Goal: Information Seeking & Learning: Learn about a topic

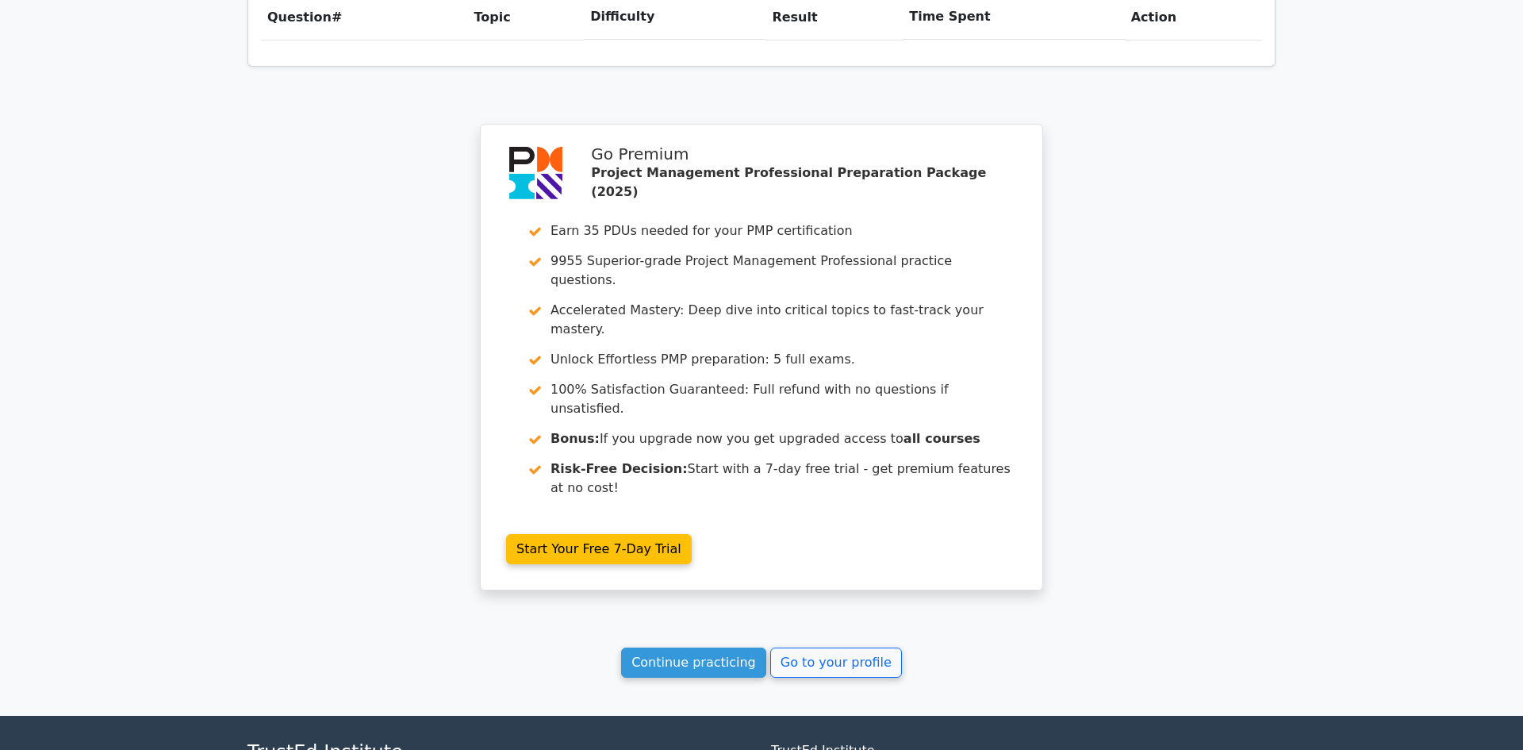
scroll to position [1262, 0]
click at [713, 647] on link "Continue practicing" at bounding box center [693, 662] width 145 height 30
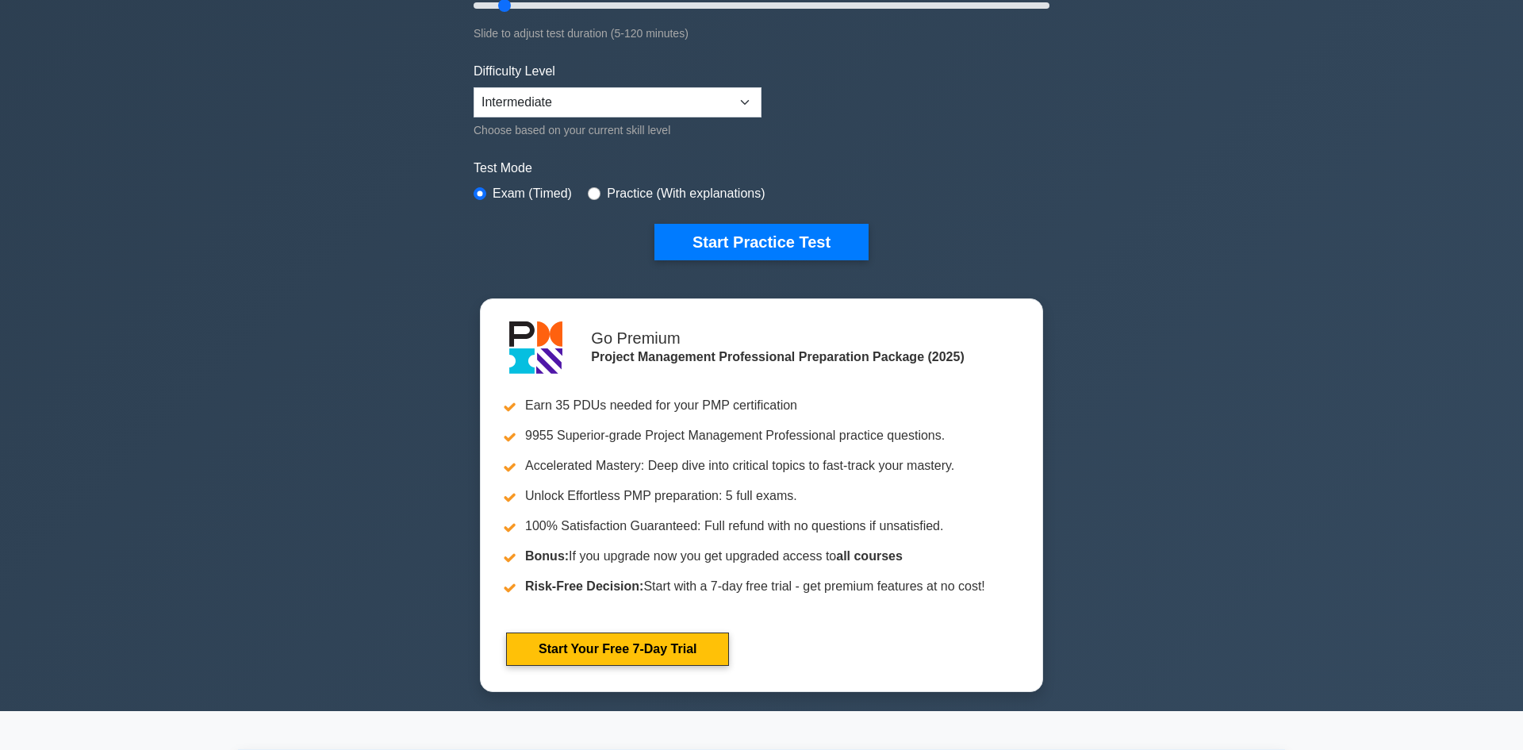
scroll to position [381, 0]
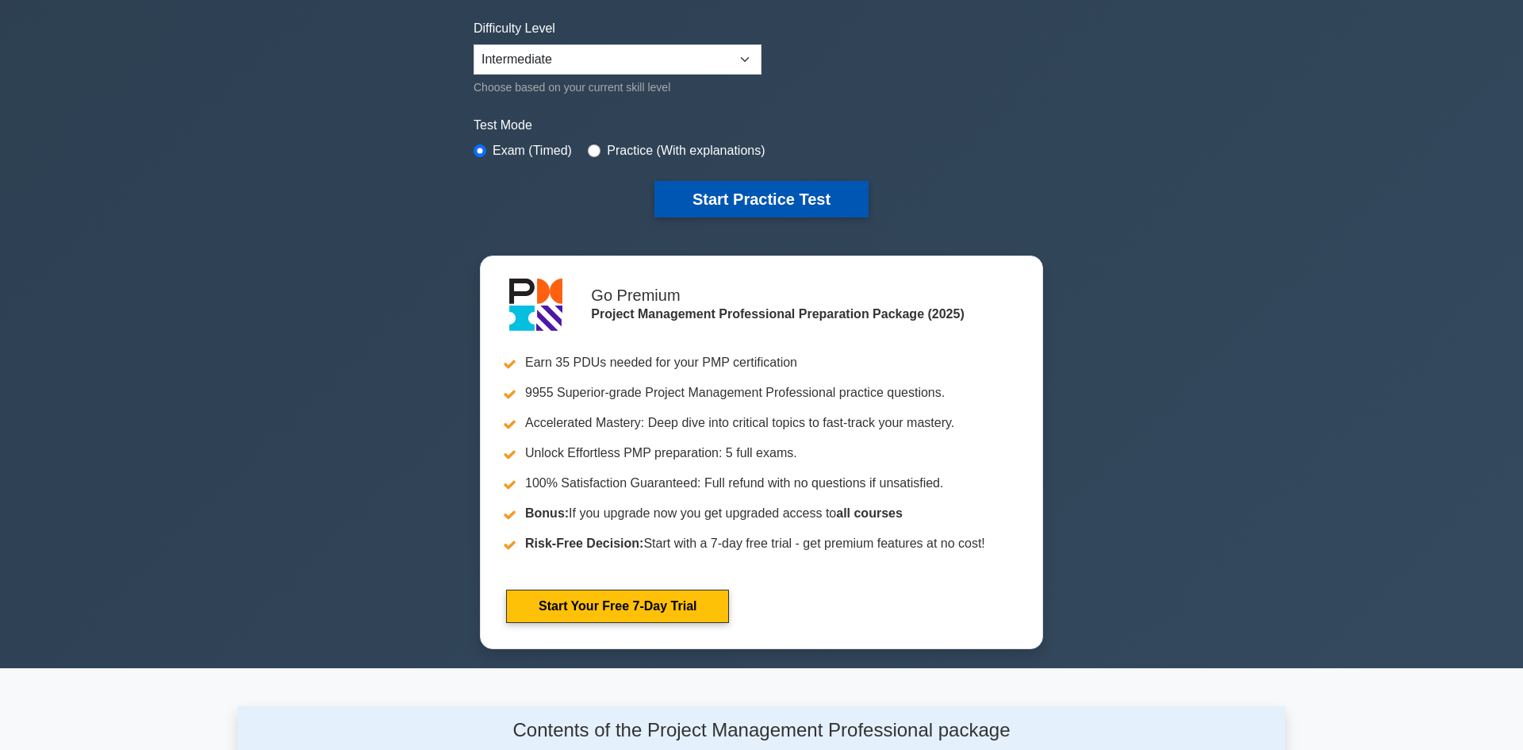
click at [802, 198] on button "Start Practice Test" at bounding box center [762, 199] width 214 height 36
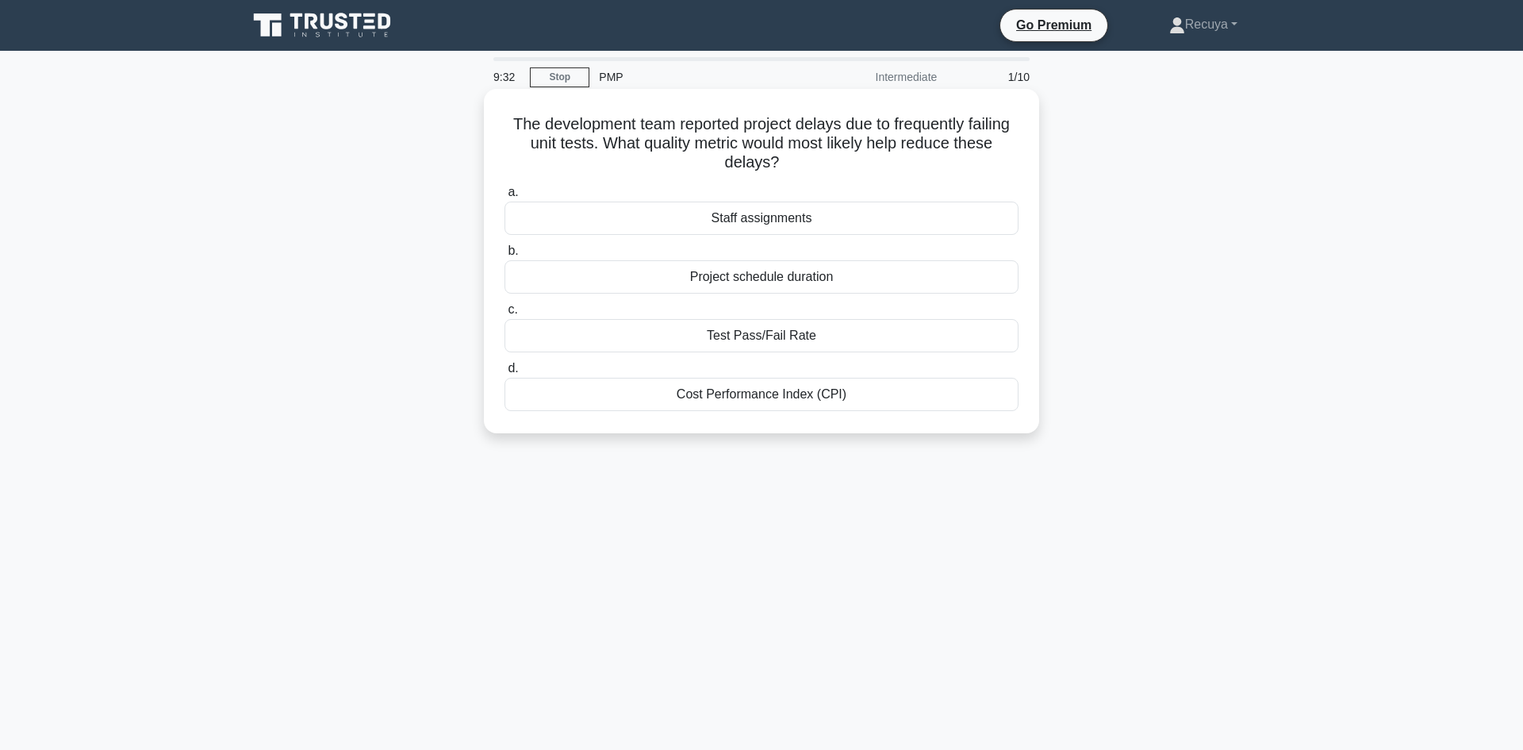
click at [758, 343] on div "Test Pass/Fail Rate" at bounding box center [762, 335] width 514 height 33
click at [505, 315] on input "c. Test Pass/Fail Rate" at bounding box center [505, 310] width 0 height 10
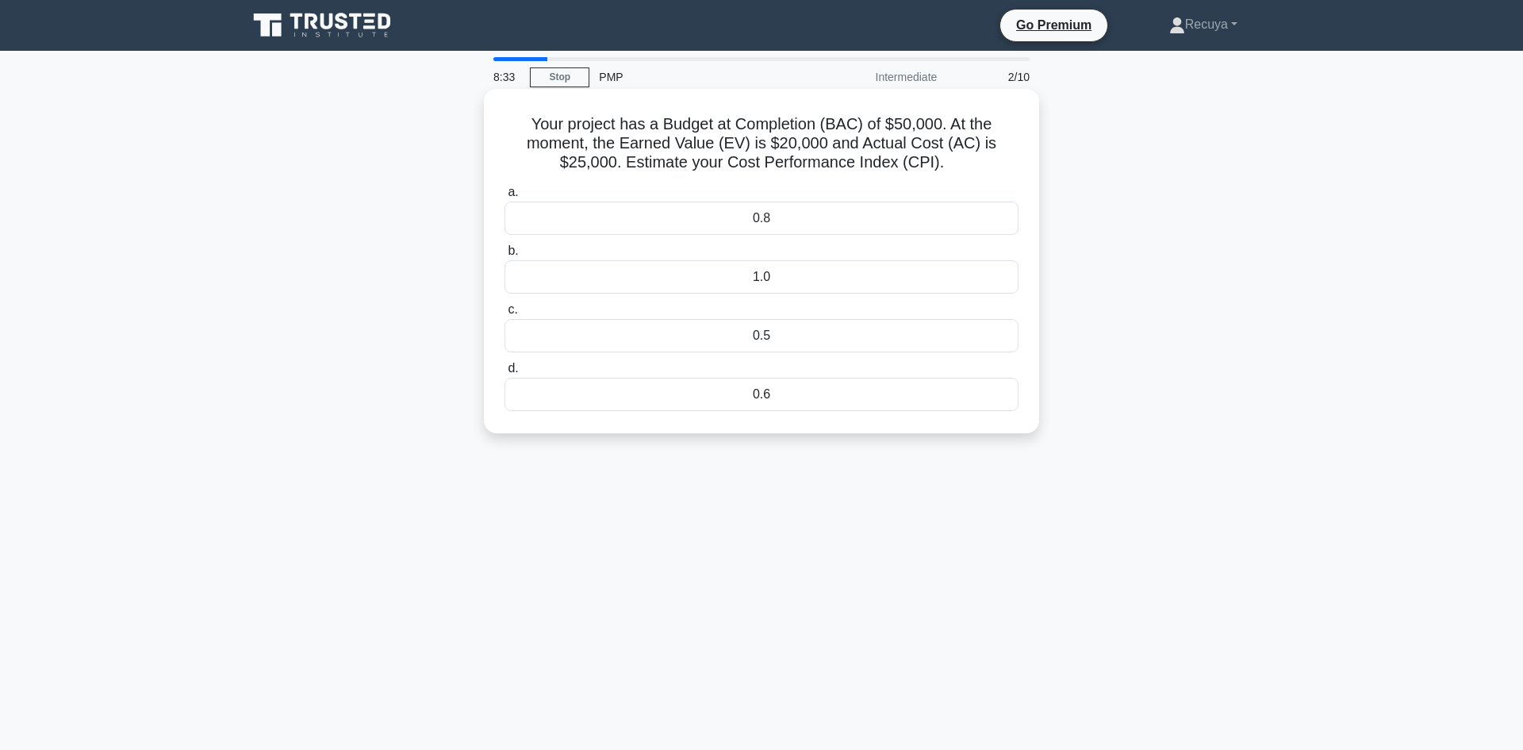
click at [644, 342] on div "0.5" at bounding box center [762, 335] width 514 height 33
click at [505, 315] on input "c. 0.5" at bounding box center [505, 310] width 0 height 10
click at [686, 392] on div "0.78" at bounding box center [762, 394] width 514 height 33
click at [505, 374] on input "d. 0.78" at bounding box center [505, 368] width 0 height 10
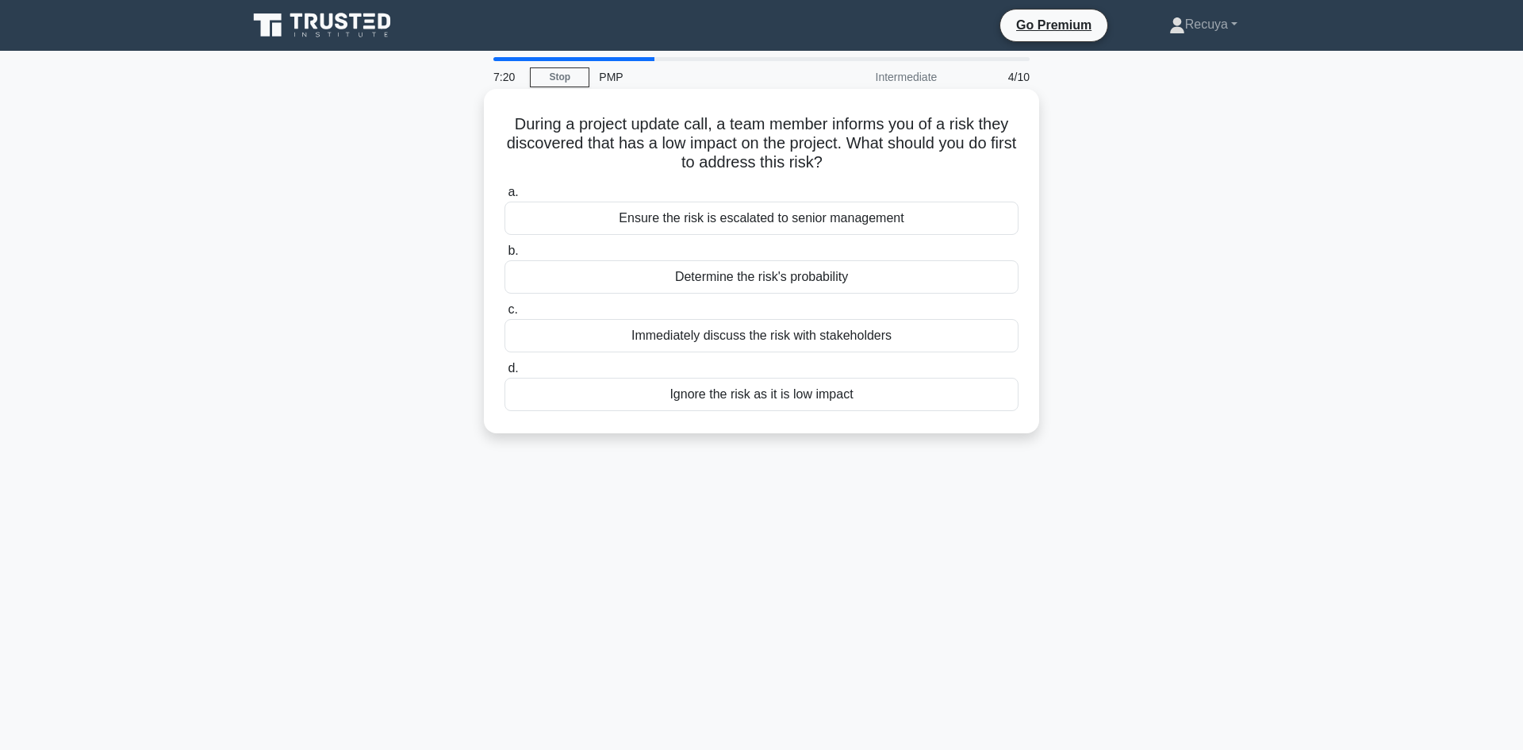
click at [670, 276] on div "Determine the risk's probability" at bounding box center [762, 276] width 514 height 33
click at [505, 256] on input "b. Determine the risk's probability" at bounding box center [505, 251] width 0 height 10
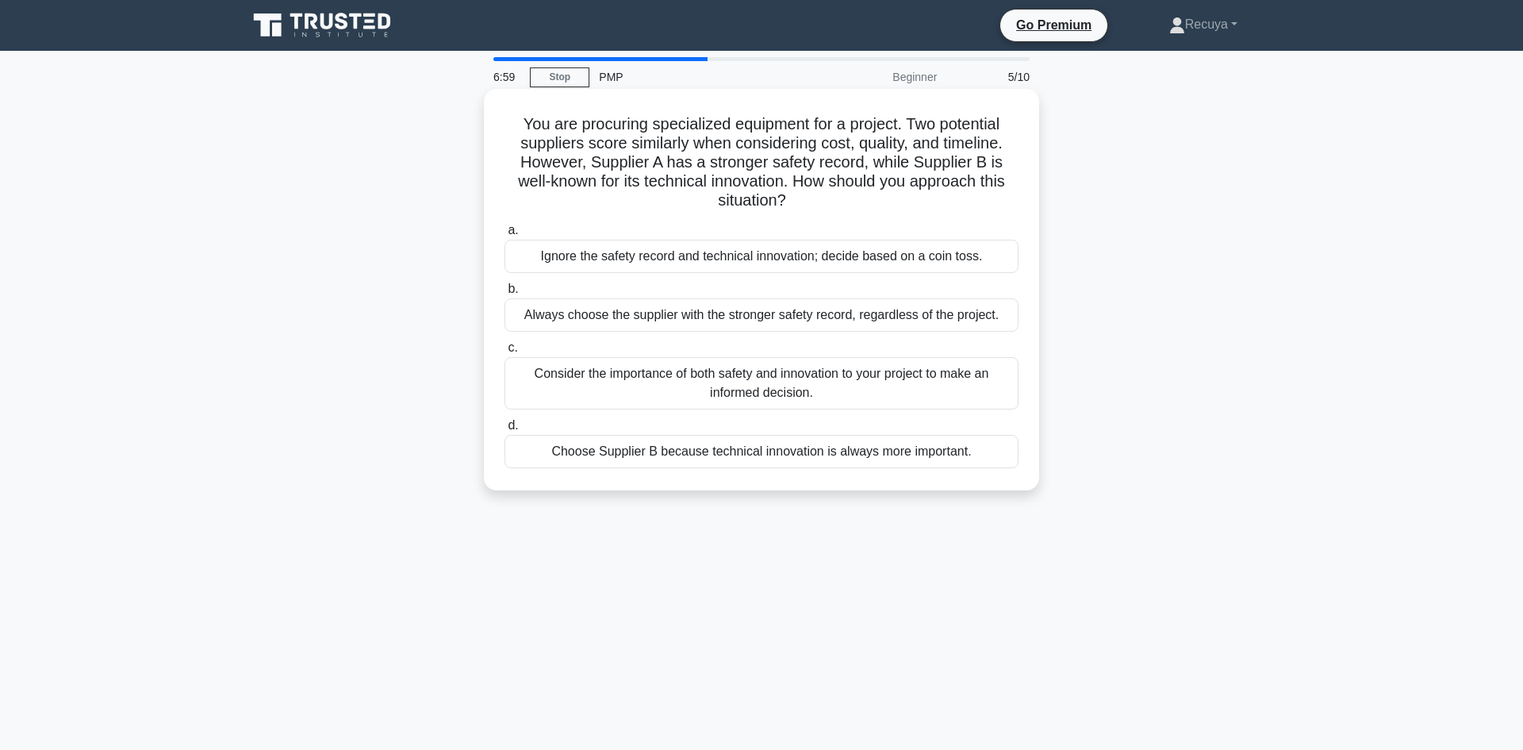
click at [641, 377] on div "Consider the importance of both safety and innovation to your project to make a…" at bounding box center [762, 383] width 514 height 52
click at [505, 353] on input "c. Consider the importance of both safety and innovation to your project to mak…" at bounding box center [505, 348] width 0 height 10
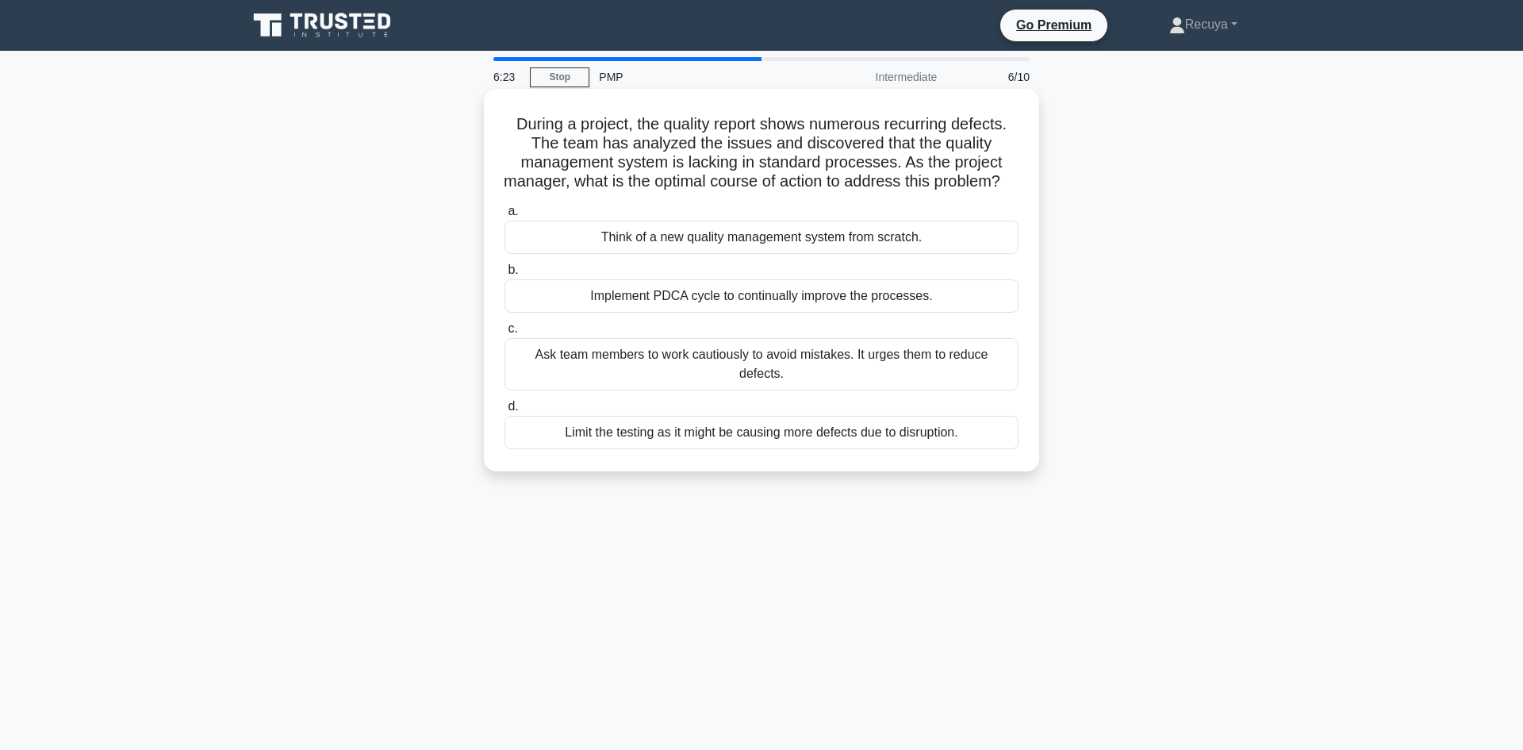
click at [653, 313] on div "Implement PDCA cycle to continually improve the processes." at bounding box center [762, 295] width 514 height 33
click at [505, 275] on input "b. Implement PDCA cycle to continually improve the processes." at bounding box center [505, 270] width 0 height 10
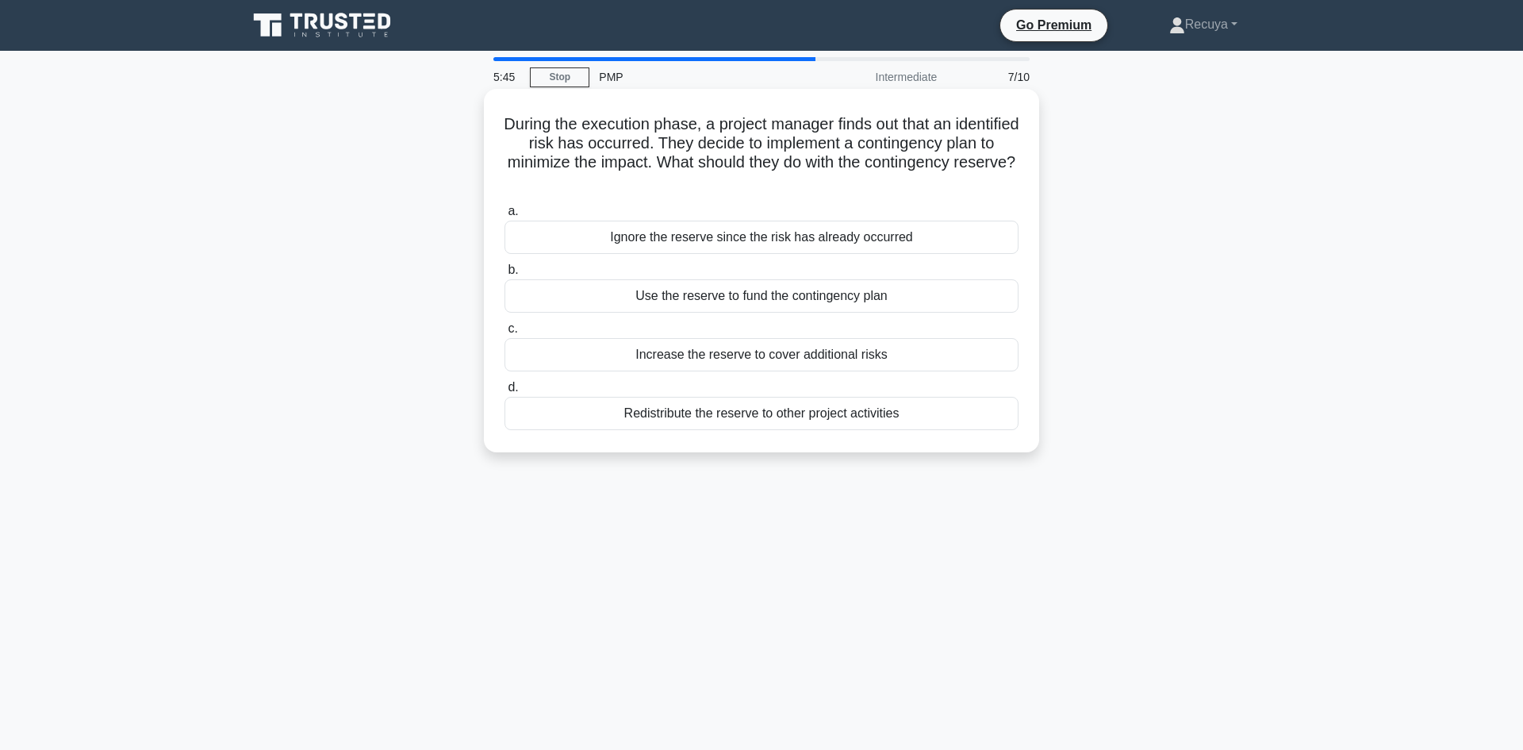
click at [673, 413] on div "Redistribute the reserve to other project activities" at bounding box center [762, 413] width 514 height 33
click at [505, 393] on input "d. Redistribute the reserve to other project activities" at bounding box center [505, 387] width 0 height 10
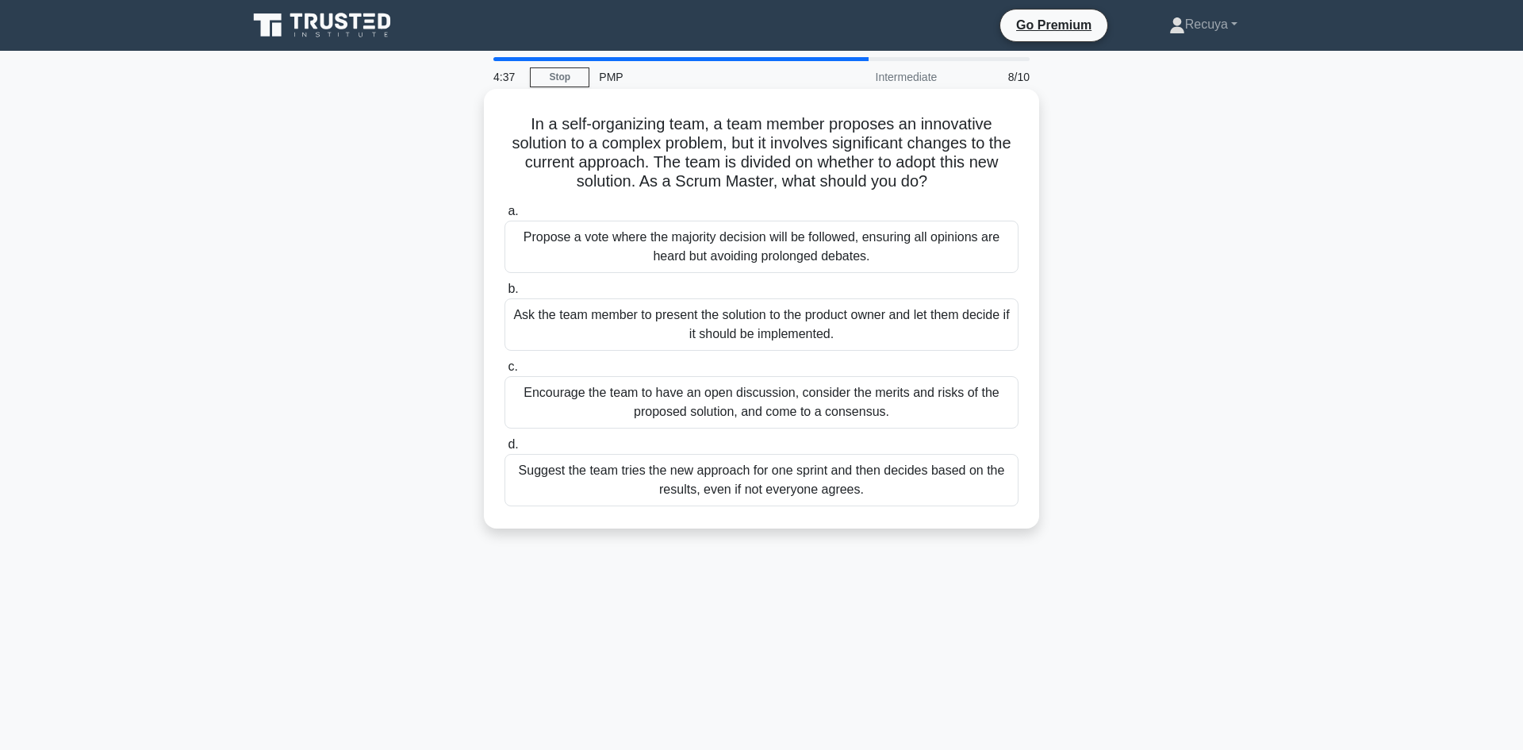
click at [663, 413] on div "Encourage the team to have an open discussion, consider the merits and risks of…" at bounding box center [762, 402] width 514 height 52
click at [505, 372] on input "c. Encourage the team to have an open discussion, consider the merits and risks…" at bounding box center [505, 367] width 0 height 10
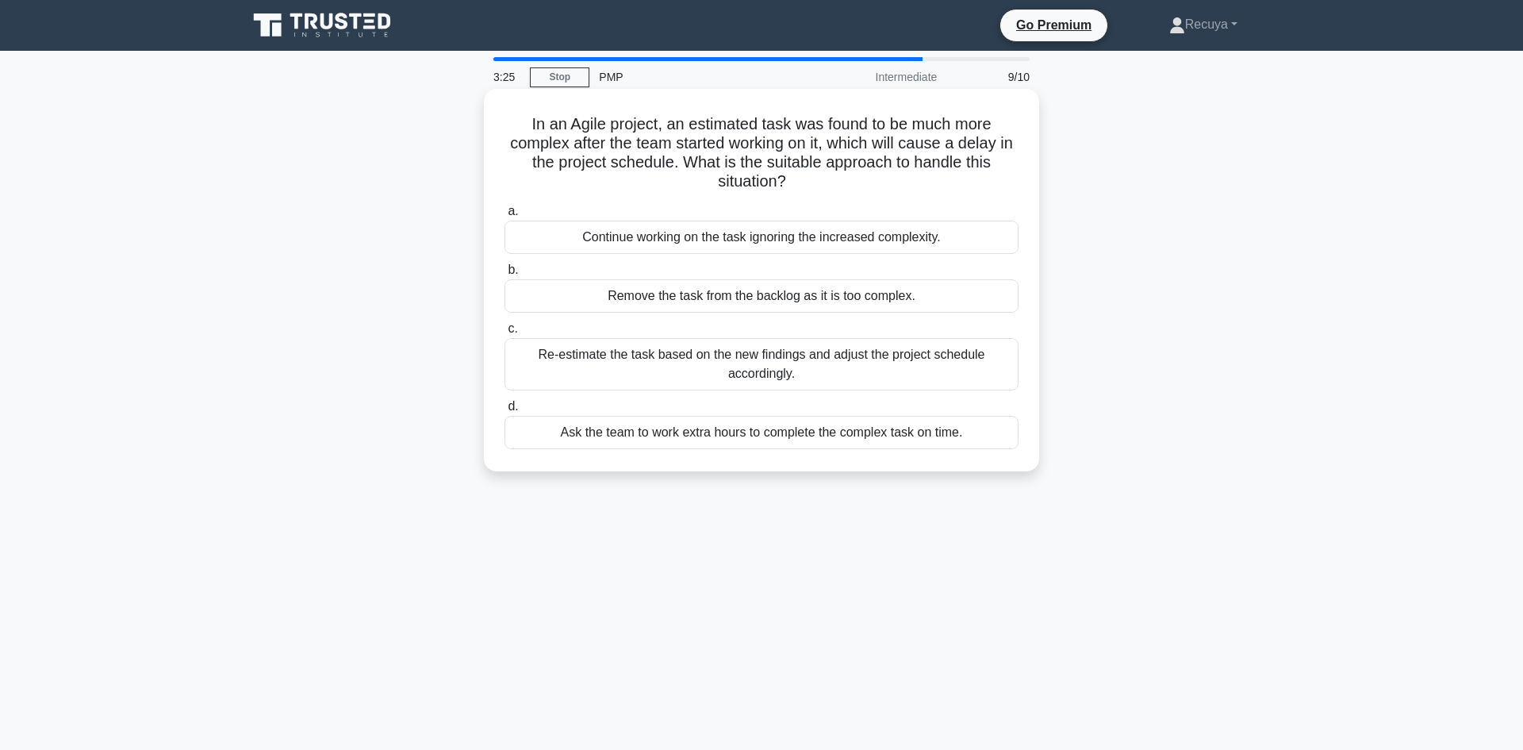
click at [643, 380] on div "Re-estimate the task based on the new findings and adjust the project schedule …" at bounding box center [762, 364] width 514 height 52
click at [505, 334] on input "c. Re-estimate the task based on the new findings and adjust the project schedu…" at bounding box center [505, 329] width 0 height 10
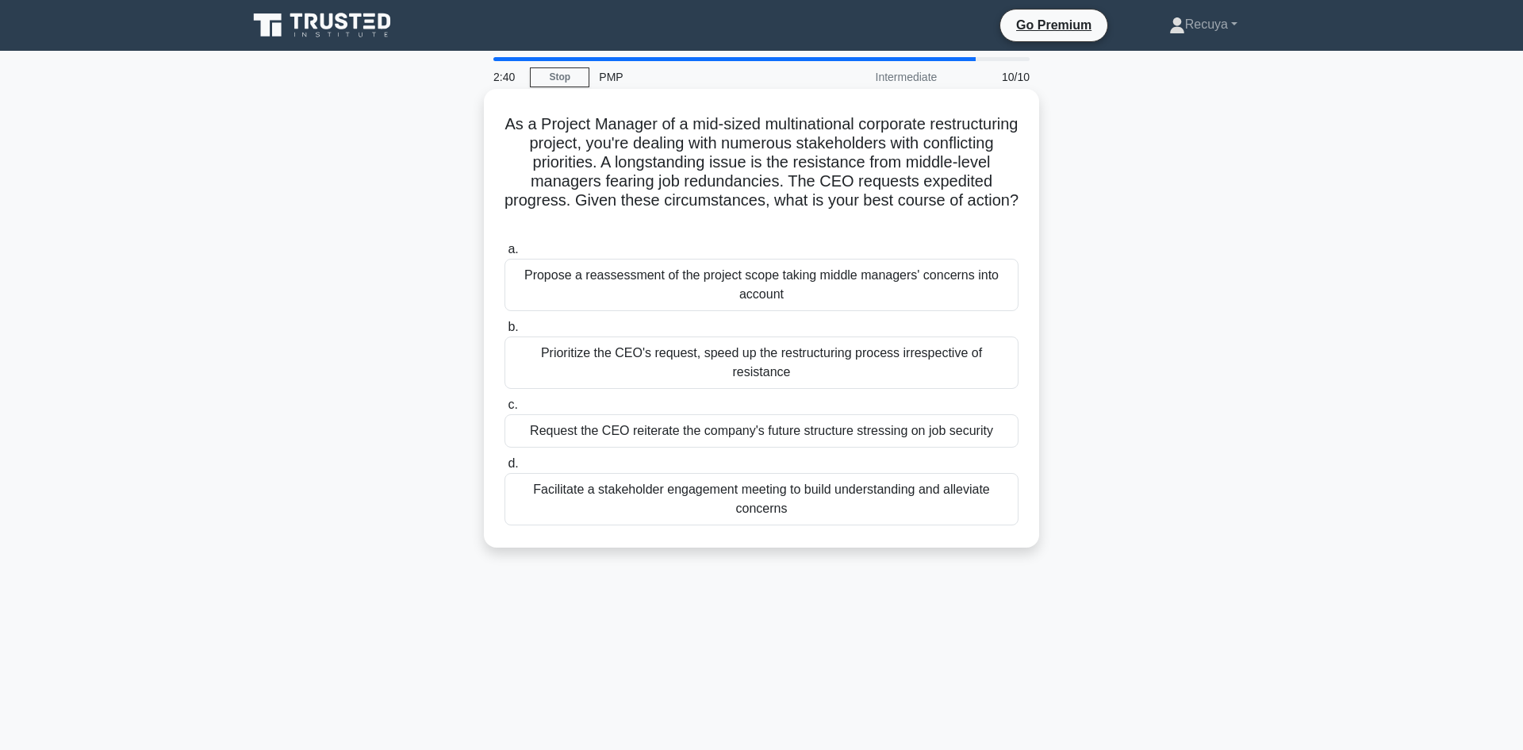
click at [755, 496] on div "Facilitate a stakeholder engagement meeting to build understanding and alleviat…" at bounding box center [762, 499] width 514 height 52
click at [505, 469] on input "d. Facilitate a stakeholder engagement meeting to build understanding and allev…" at bounding box center [505, 464] width 0 height 10
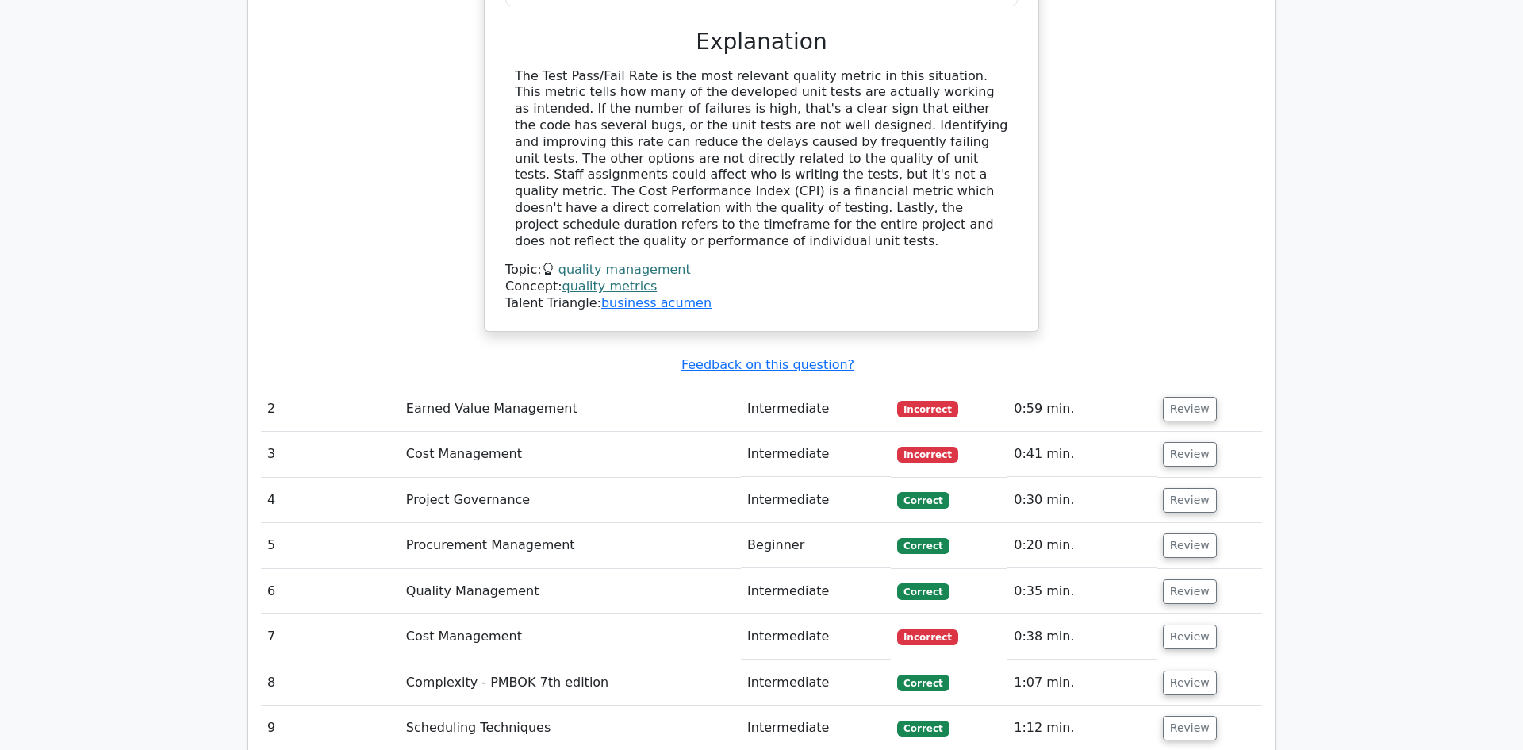
scroll to position [1809, 0]
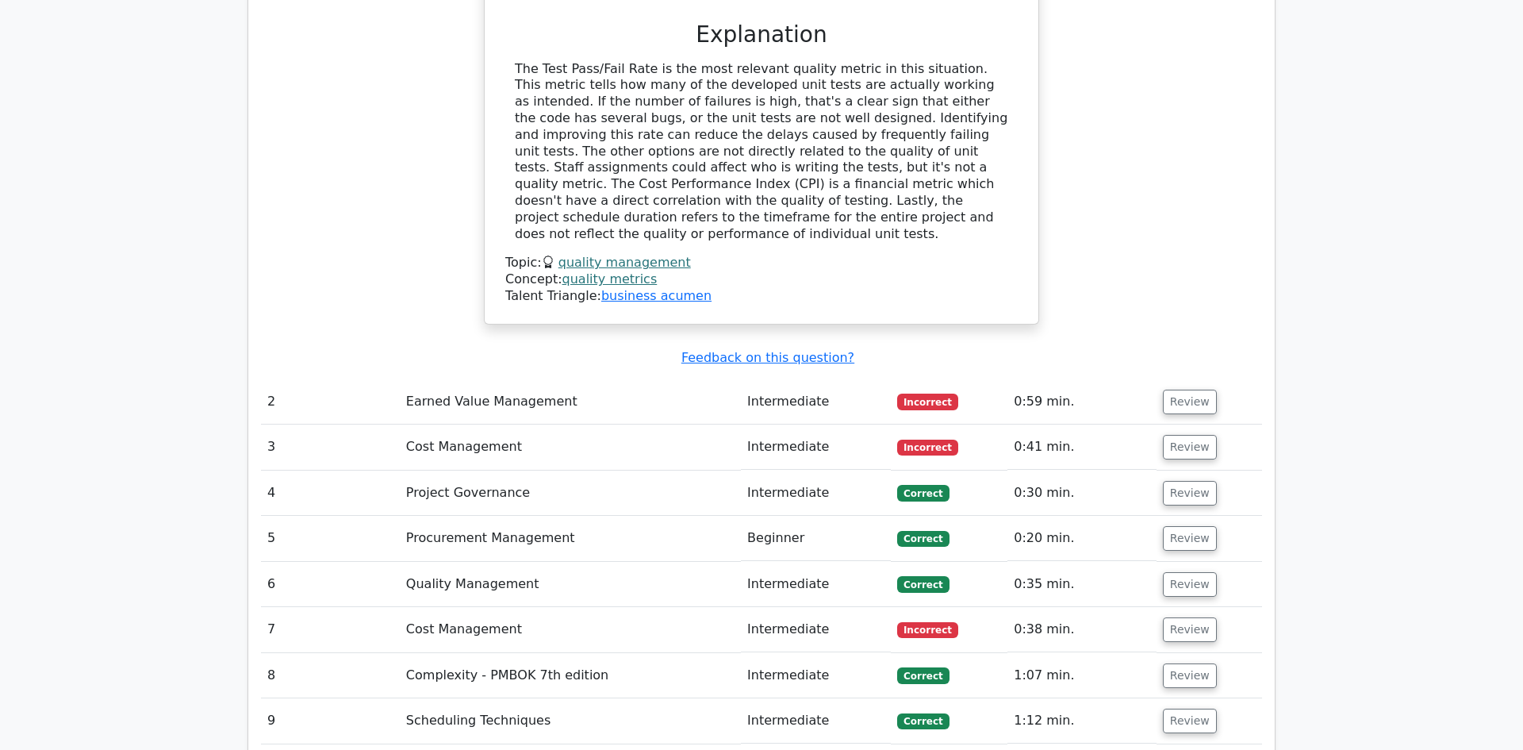
click at [1204, 379] on td "Review" at bounding box center [1210, 401] width 106 height 45
click at [1187, 390] on button "Review" at bounding box center [1190, 402] width 54 height 25
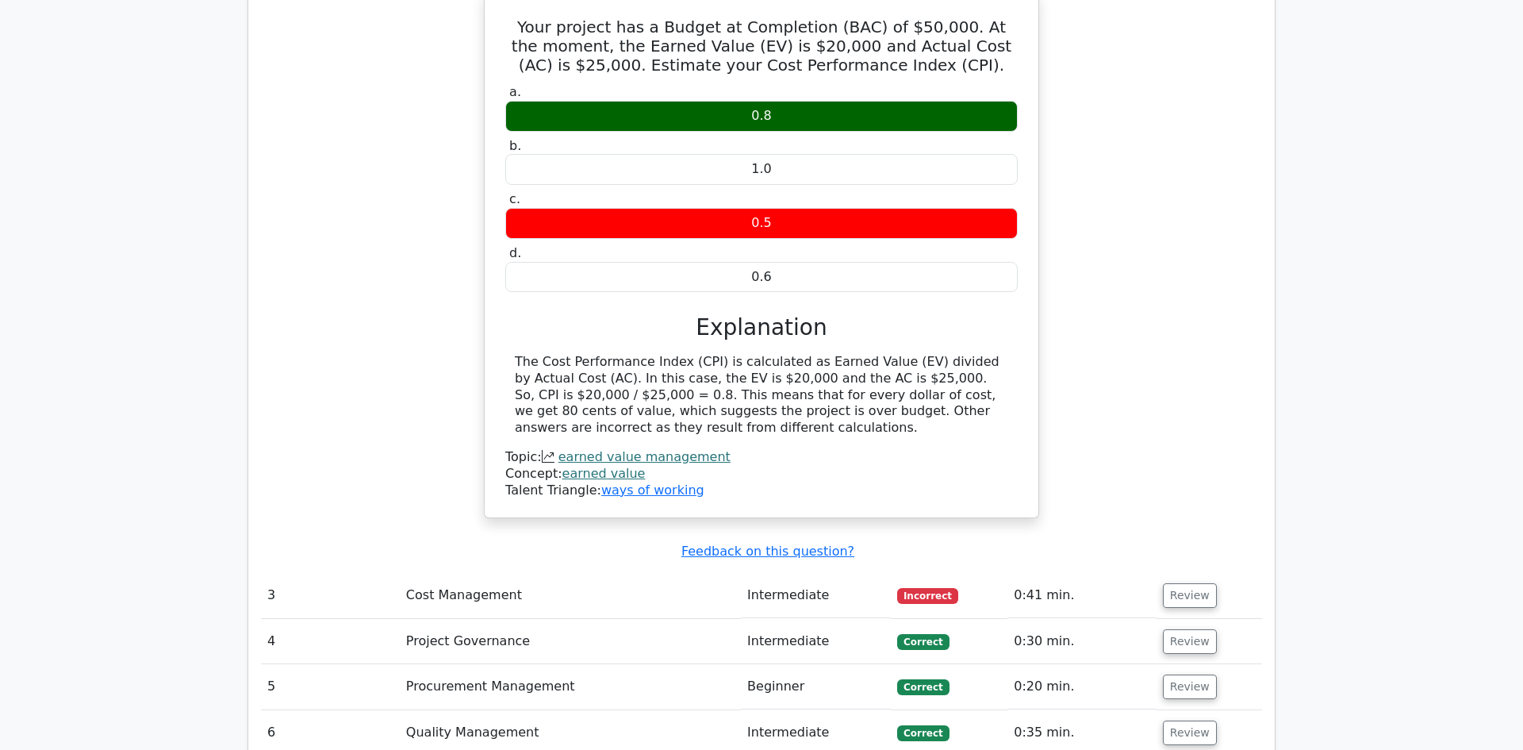
scroll to position [2349, 0]
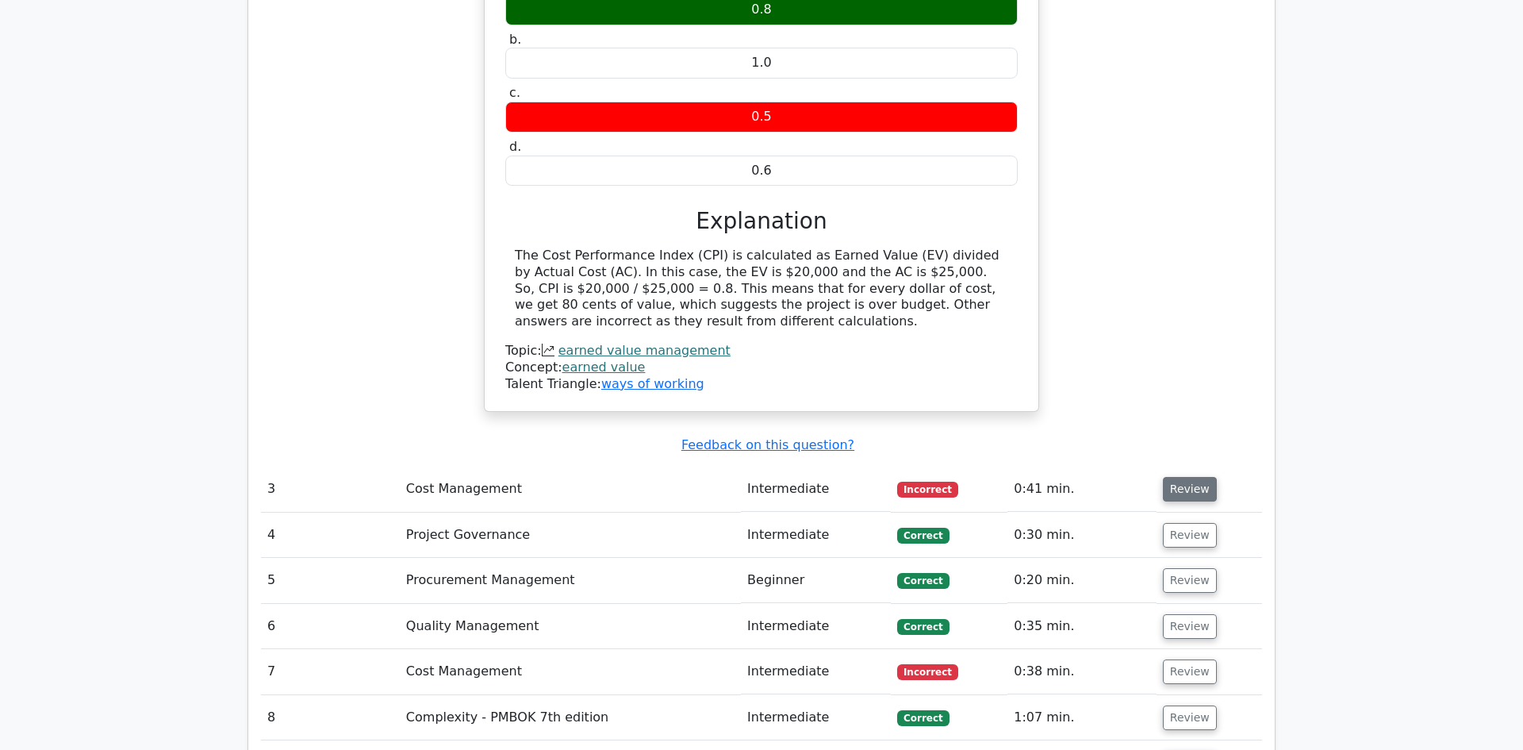
click at [1164, 477] on button "Review" at bounding box center [1190, 489] width 54 height 25
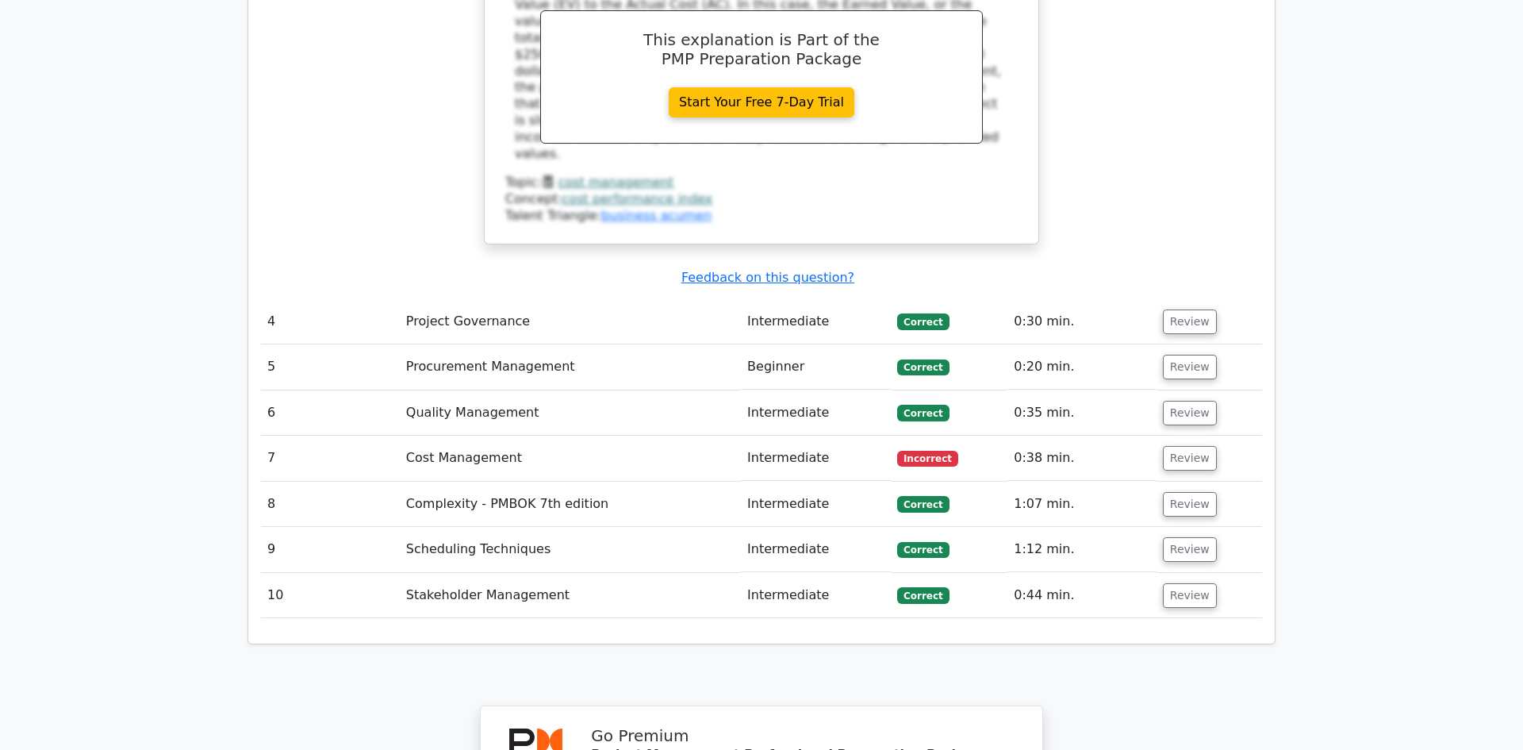
scroll to position [3269, 0]
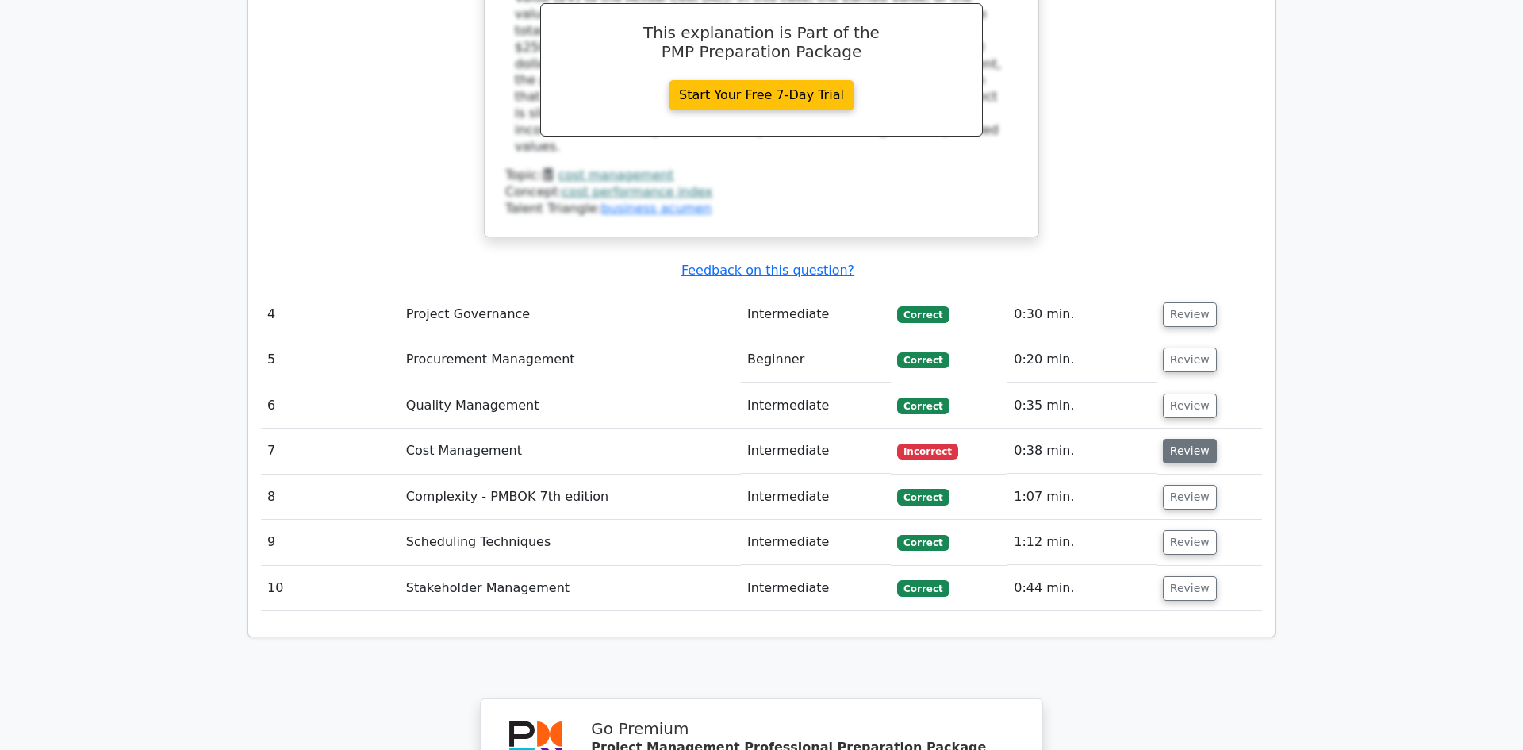
click at [1163, 439] on button "Review" at bounding box center [1190, 451] width 54 height 25
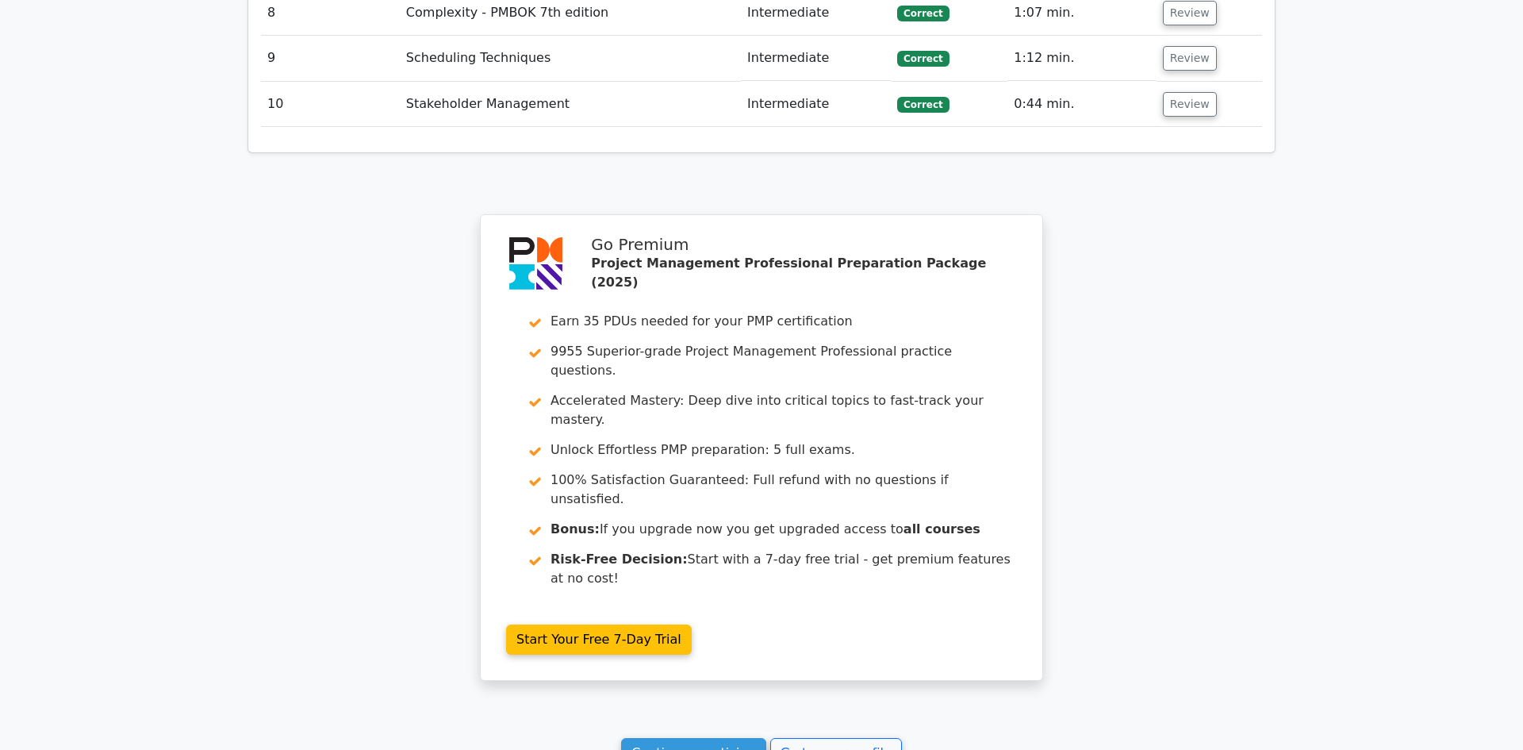
scroll to position [4443, 0]
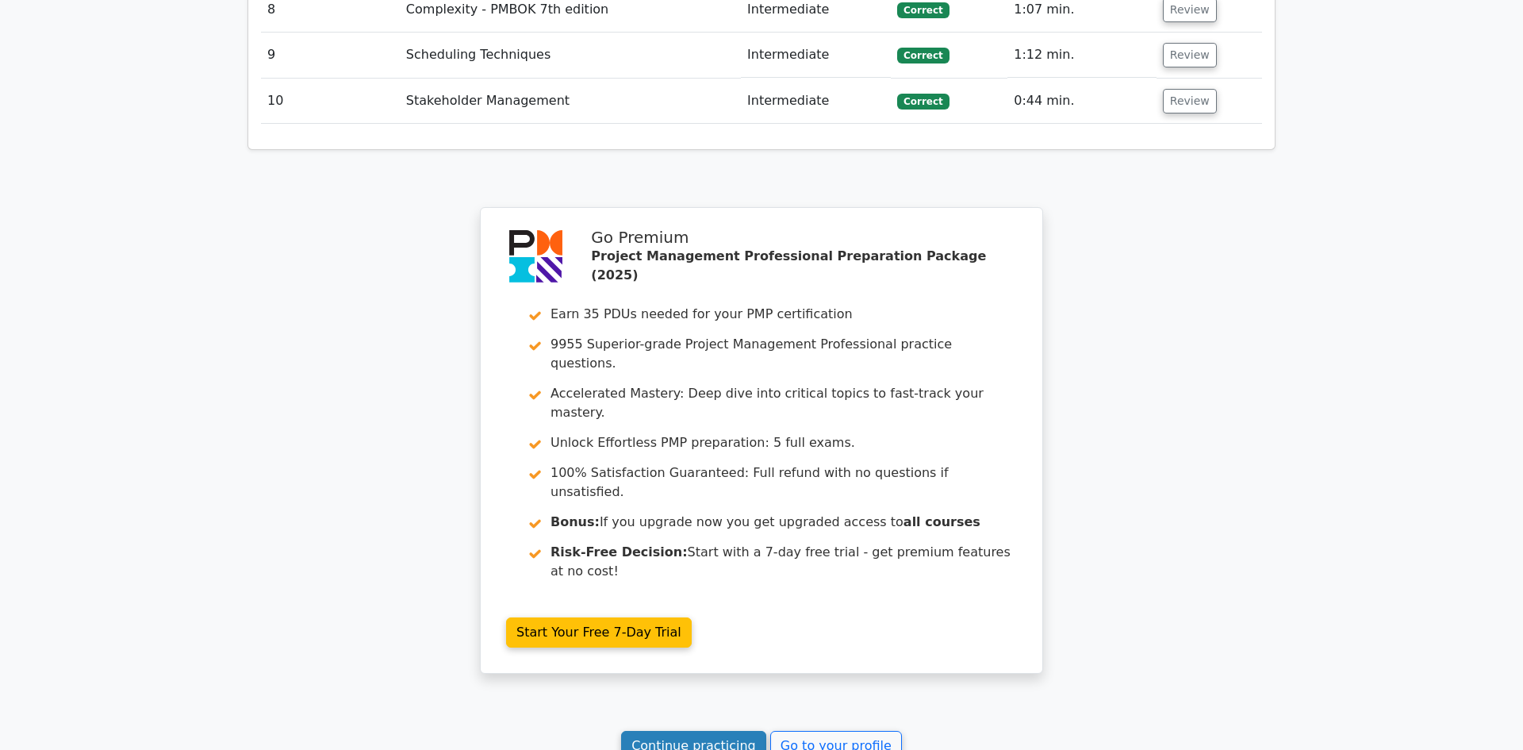
click at [673, 731] on link "Continue practicing" at bounding box center [693, 746] width 145 height 30
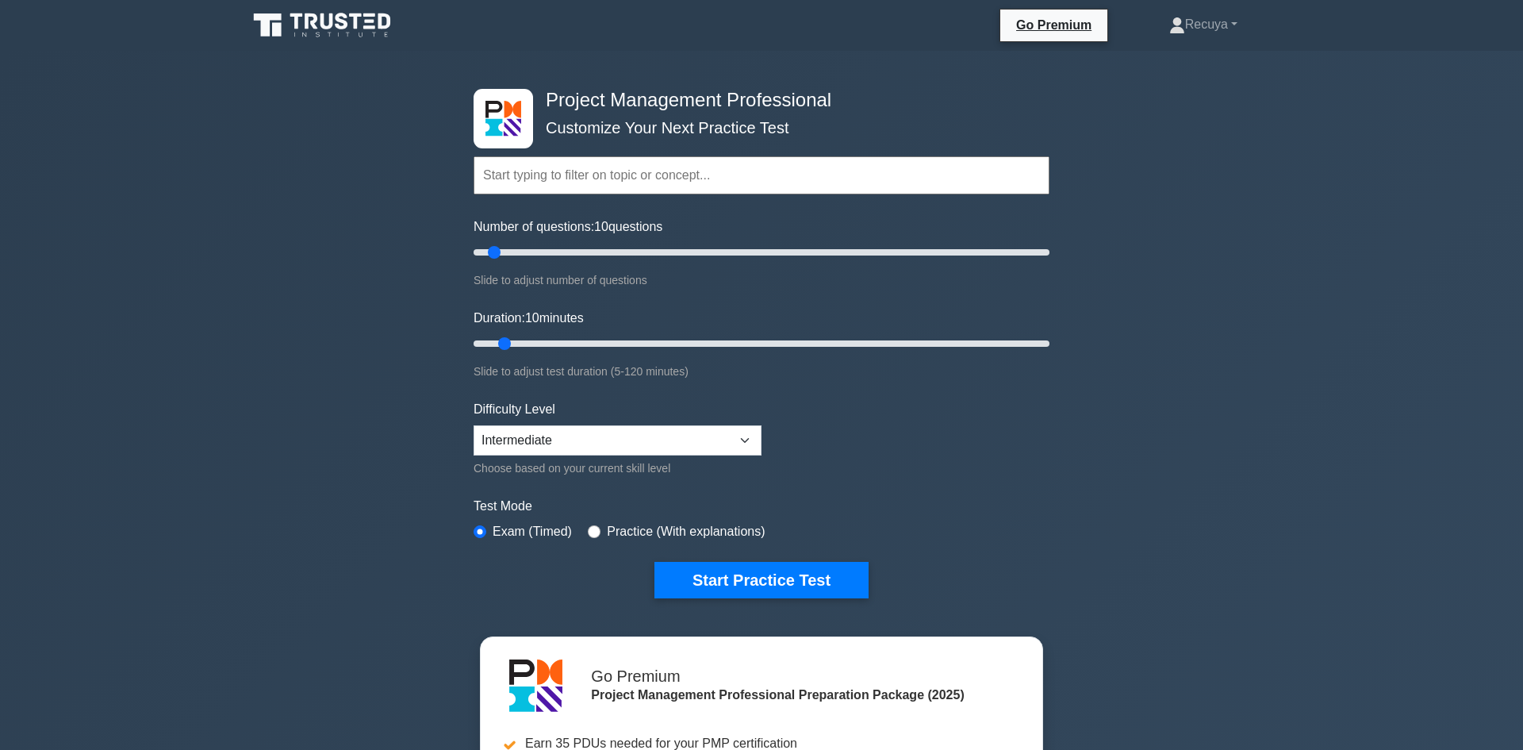
click at [519, 171] on input "text" at bounding box center [762, 175] width 576 height 38
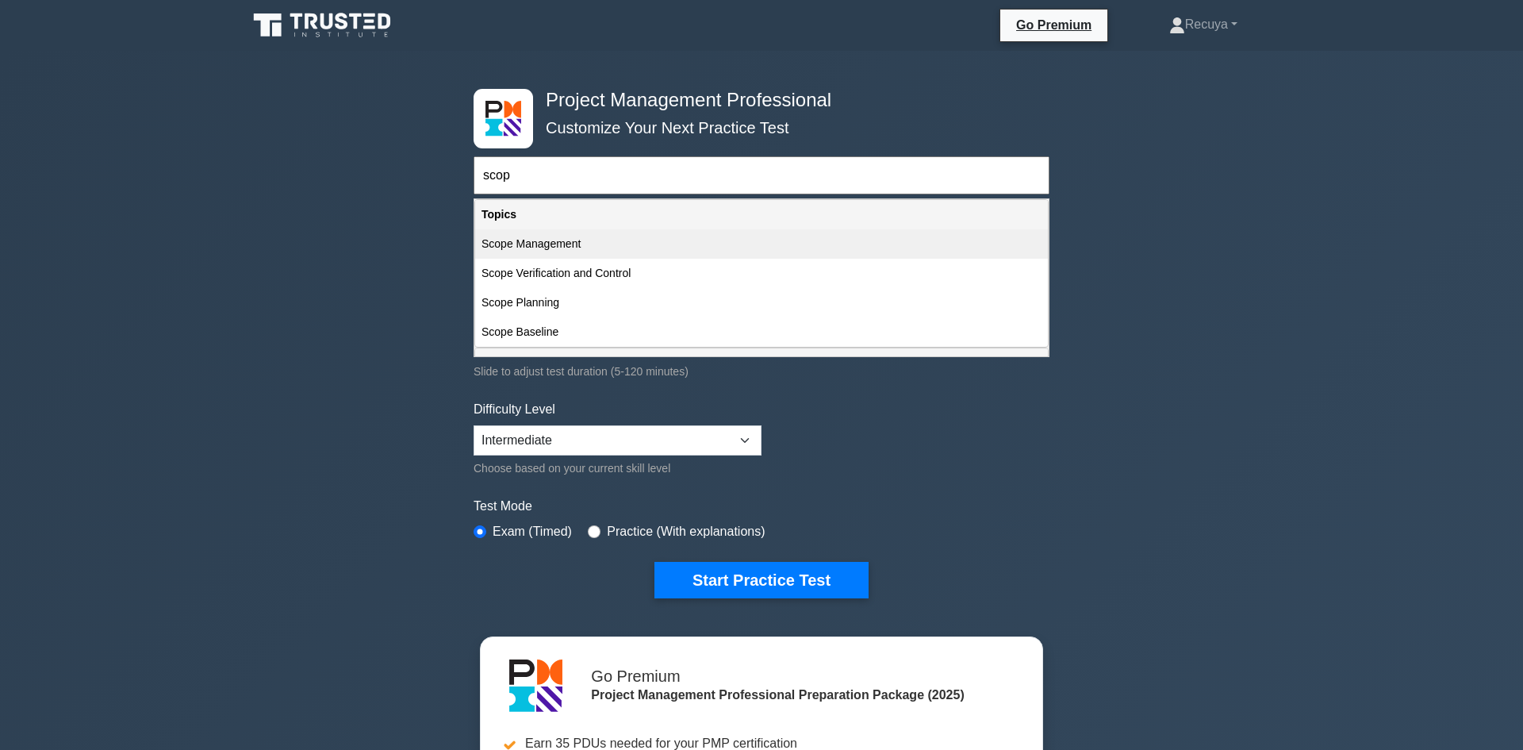
click at [501, 245] on div "Scope Management" at bounding box center [761, 243] width 573 height 29
type input "Scope Management"
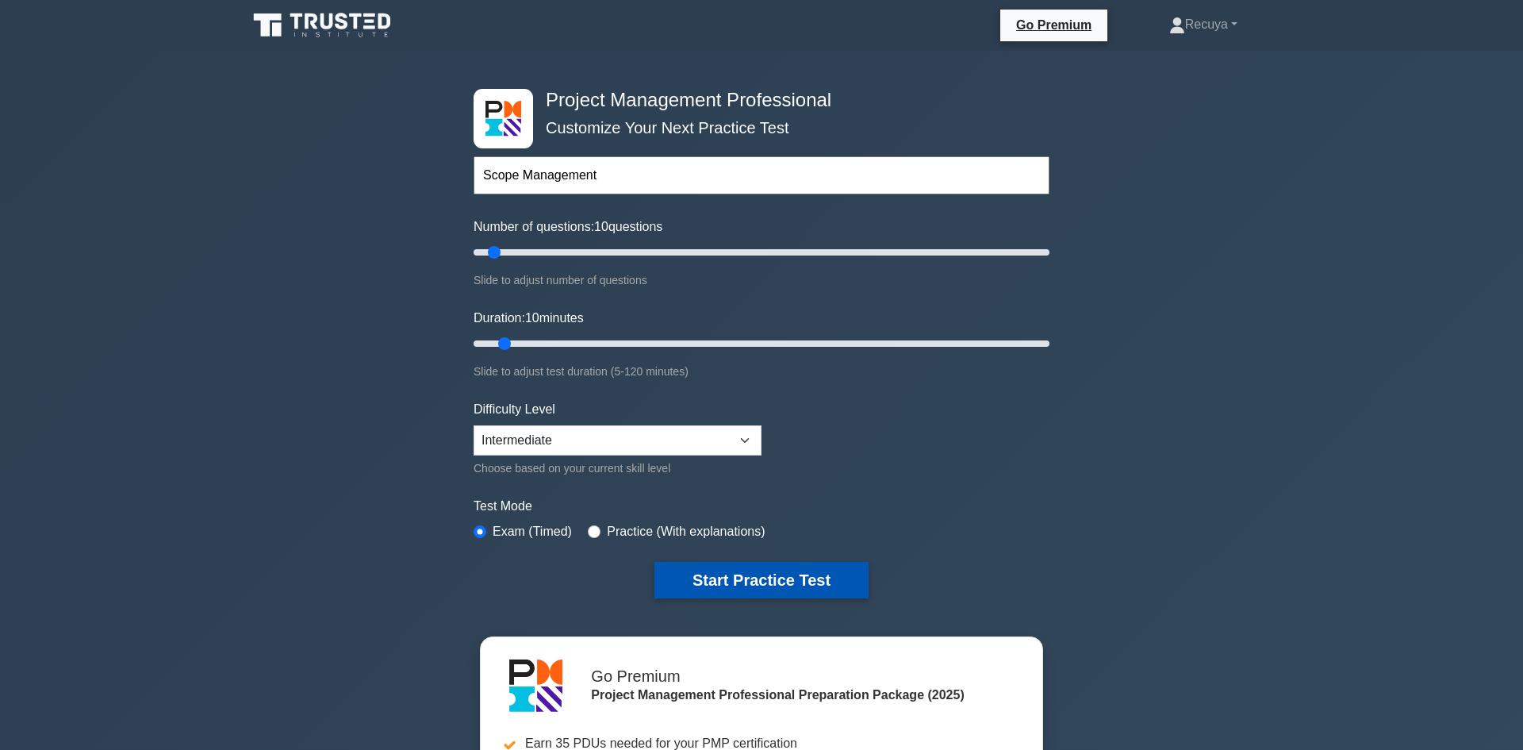
click at [762, 578] on button "Start Practice Test" at bounding box center [762, 580] width 214 height 36
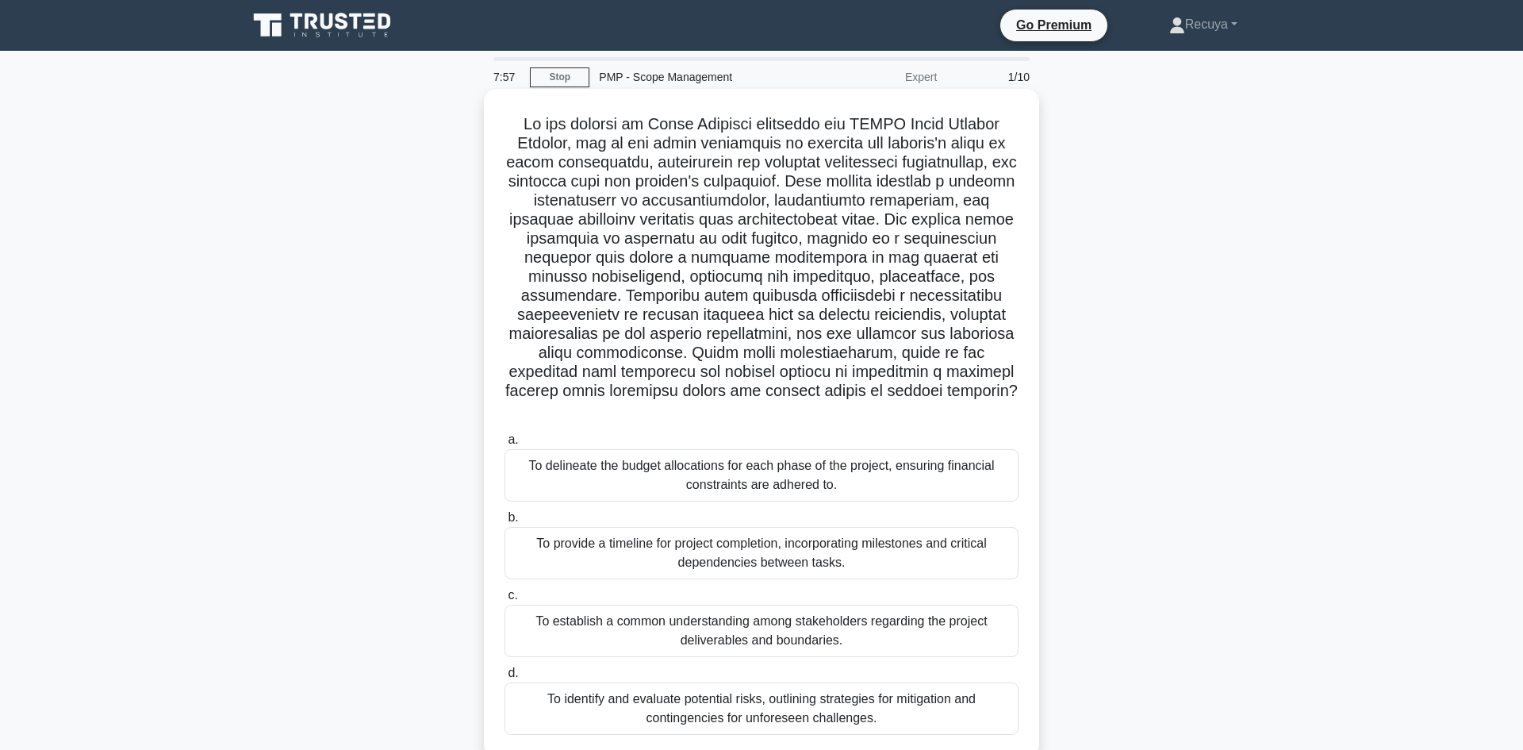
click at [734, 613] on div "To establish a common understanding among stakeholders regarding the project de…" at bounding box center [762, 631] width 514 height 52
click at [505, 601] on input "c. To establish a common understanding among stakeholders regarding the project…" at bounding box center [505, 595] width 0 height 10
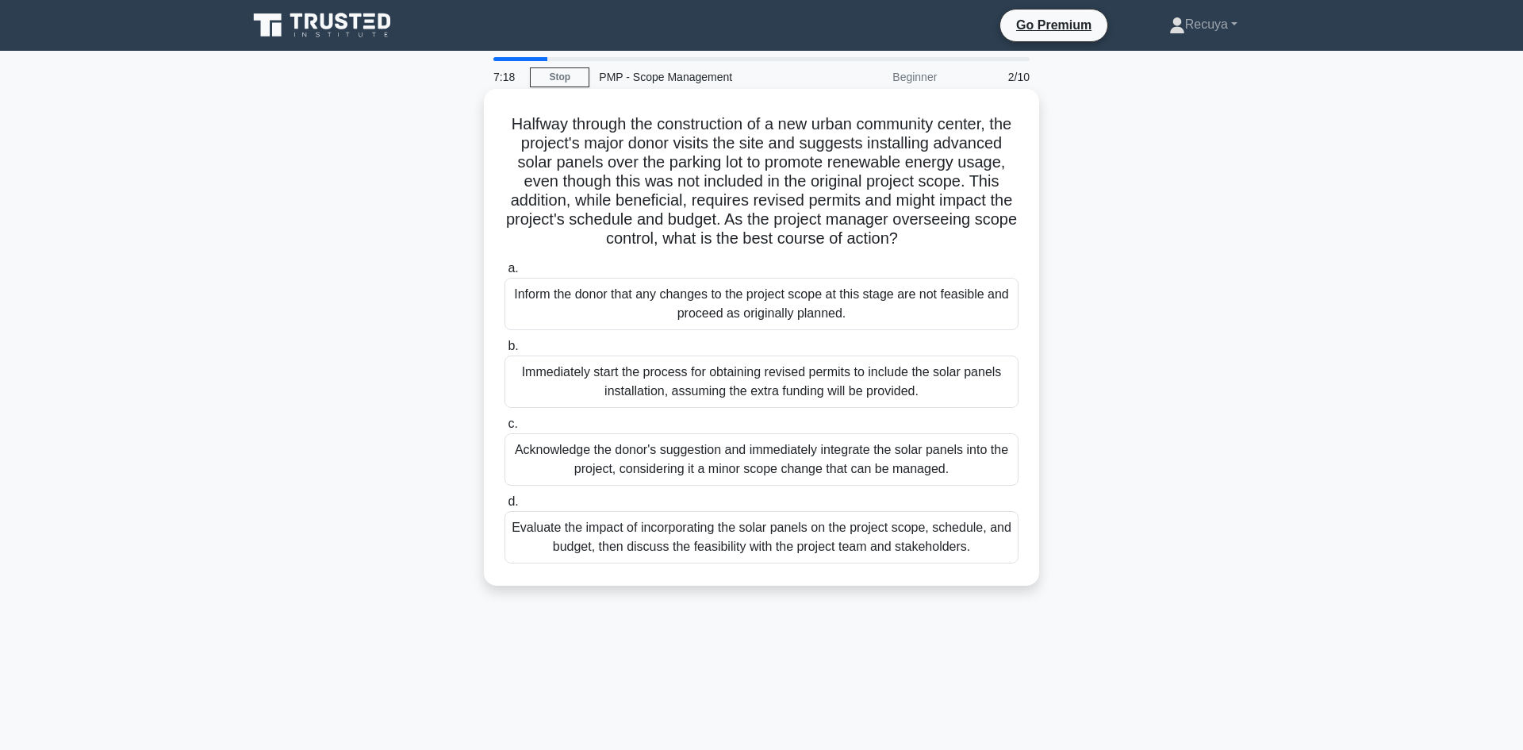
click at [652, 538] on div "Evaluate the impact of incorporating the solar panels on the project scope, sch…" at bounding box center [762, 537] width 514 height 52
click at [505, 507] on input "d. Evaluate the impact of incorporating the solar panels on the project scope, …" at bounding box center [505, 502] width 0 height 10
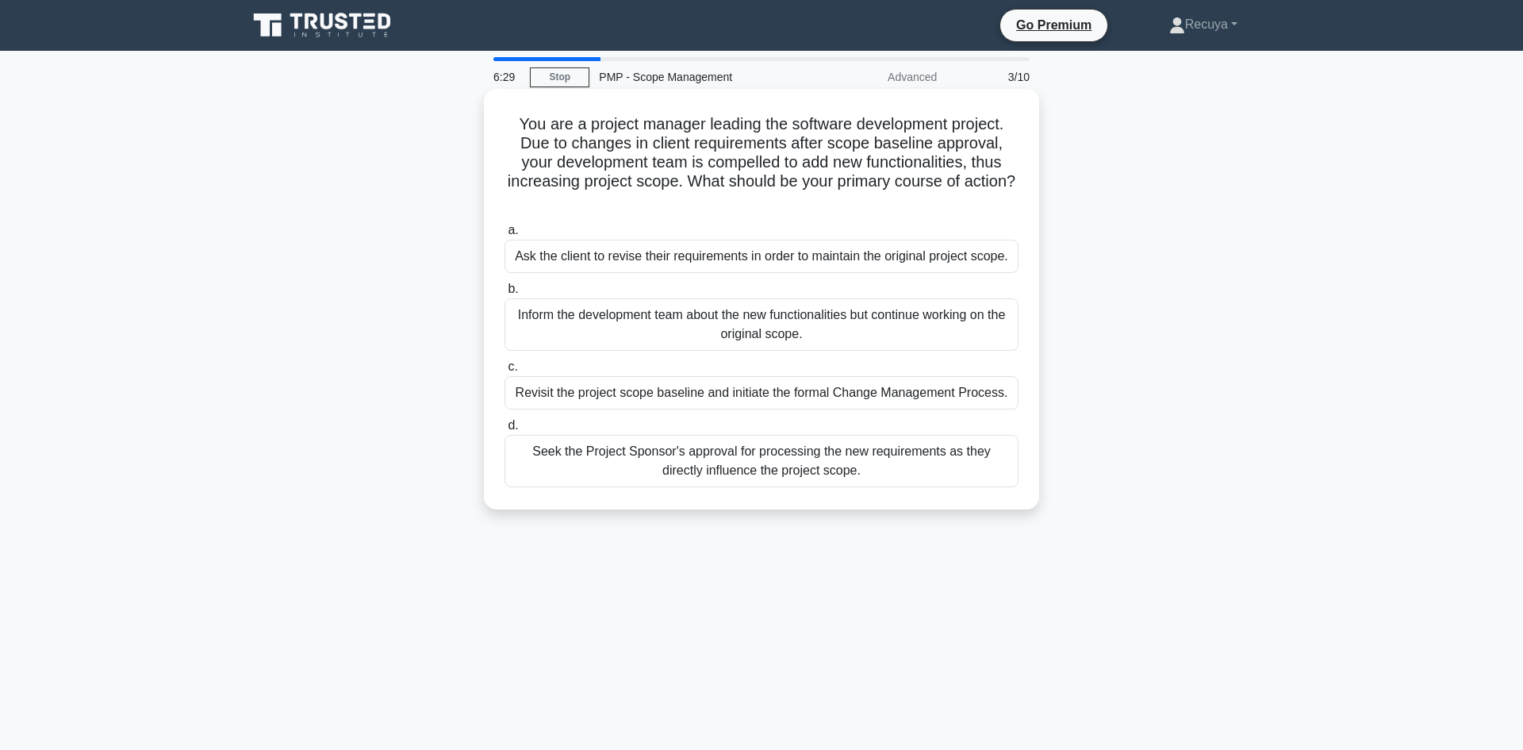
click at [605, 467] on div "Seek the Project Sponsor's approval for processing the new requirements as they…" at bounding box center [762, 461] width 514 height 52
click at [505, 431] on input "d. Seek the Project Sponsor's approval for processing the new requirements as t…" at bounding box center [505, 426] width 0 height 10
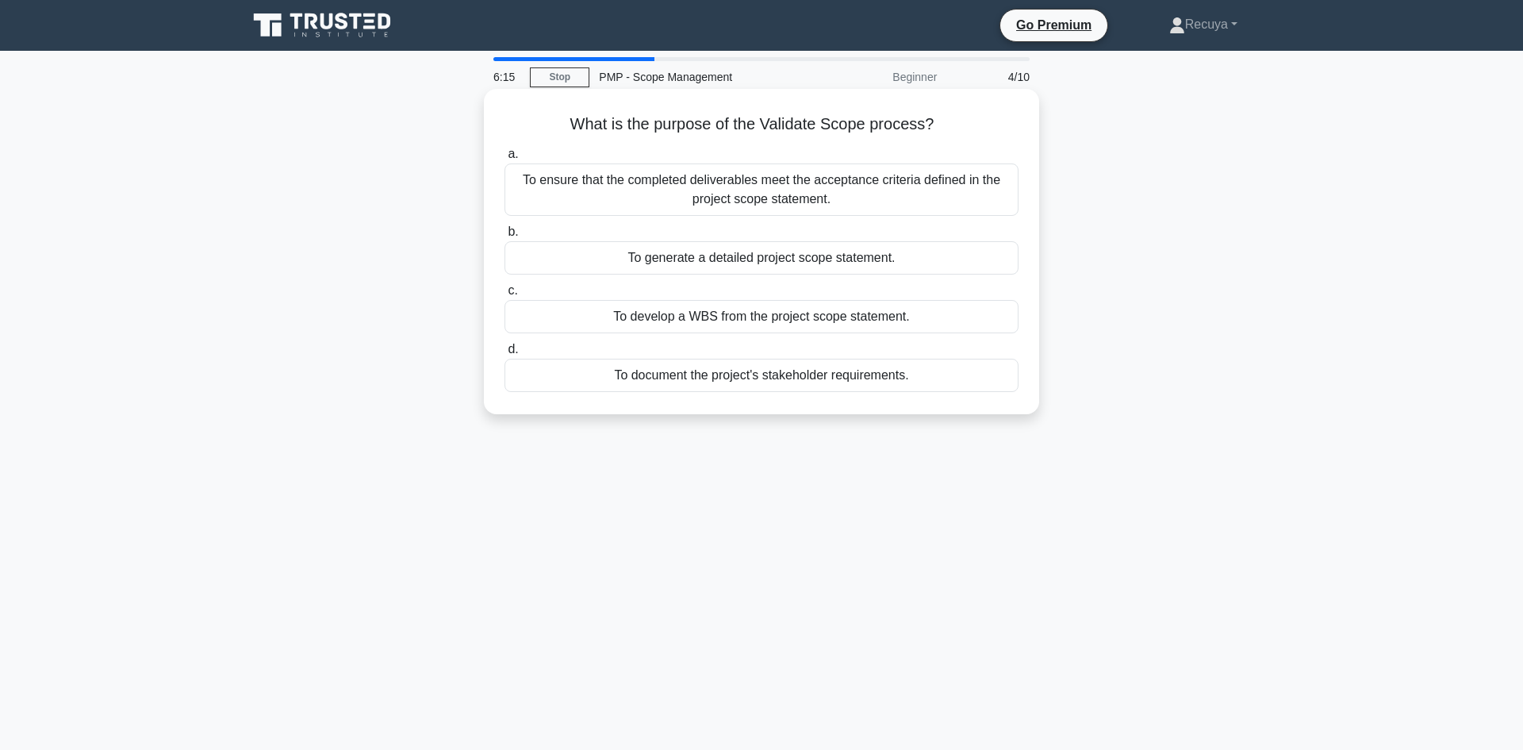
click at [593, 189] on div "To ensure that the completed deliverables meet the acceptance criteria defined …" at bounding box center [762, 189] width 514 height 52
click at [505, 159] on input "a. To ensure that the completed deliverables meet the acceptance criteria defin…" at bounding box center [505, 154] width 0 height 10
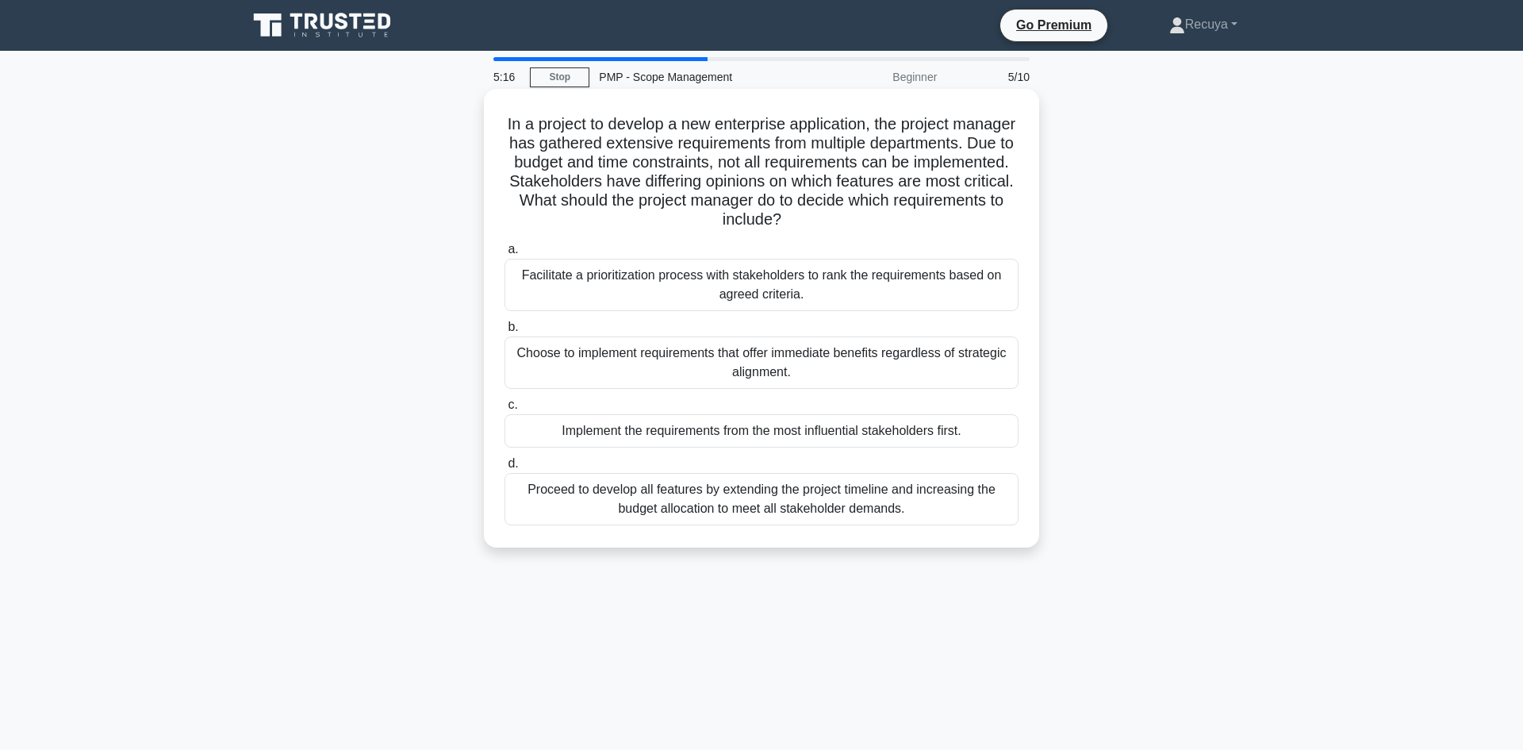
click at [641, 296] on div "Facilitate a prioritization process with stakeholders to rank the requirements …" at bounding box center [762, 285] width 514 height 52
click at [505, 255] on input "a. Facilitate a prioritization process with stakeholders to rank the requiremen…" at bounding box center [505, 249] width 0 height 10
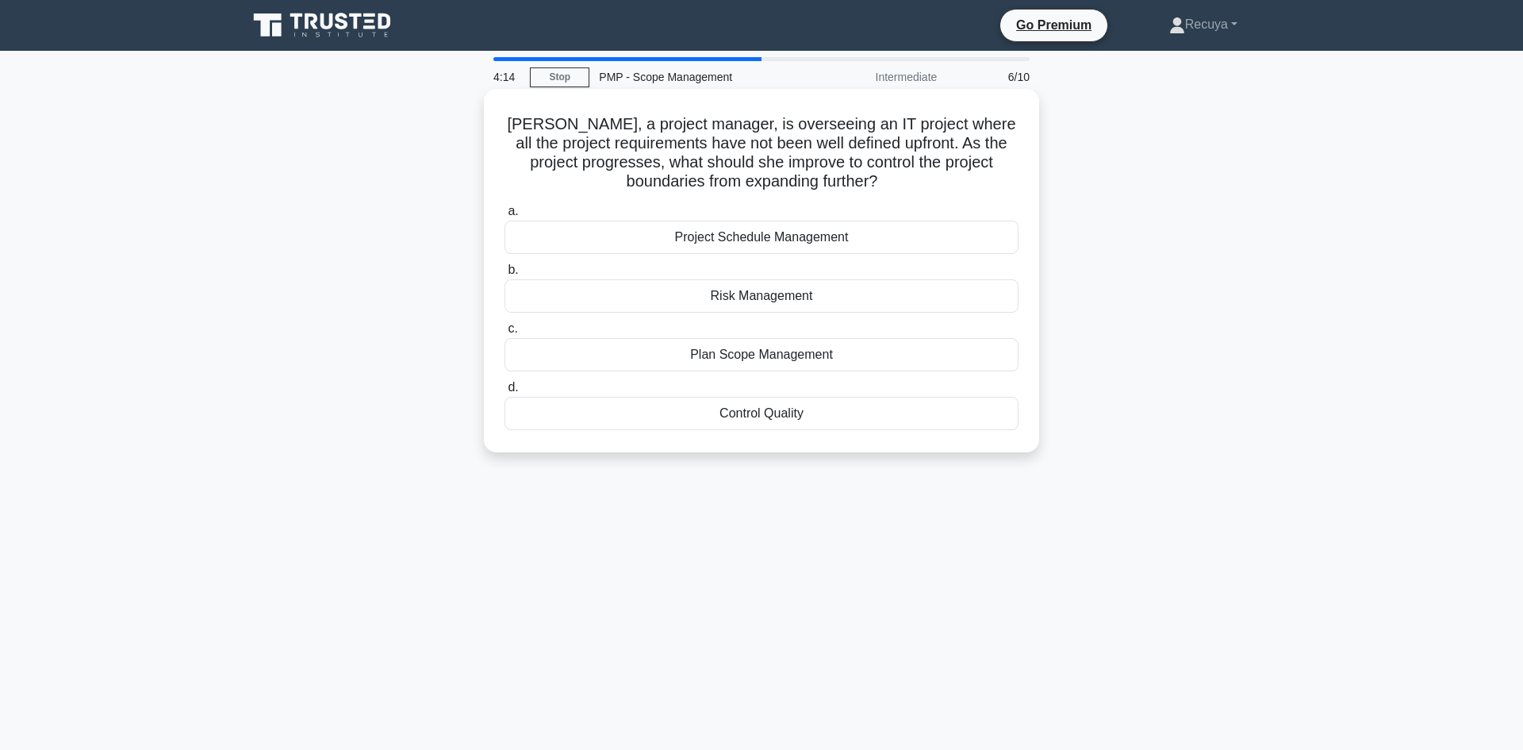
click at [724, 422] on div "Control Quality" at bounding box center [762, 413] width 514 height 33
click at [505, 393] on input "d. Control Quality" at bounding box center [505, 387] width 0 height 10
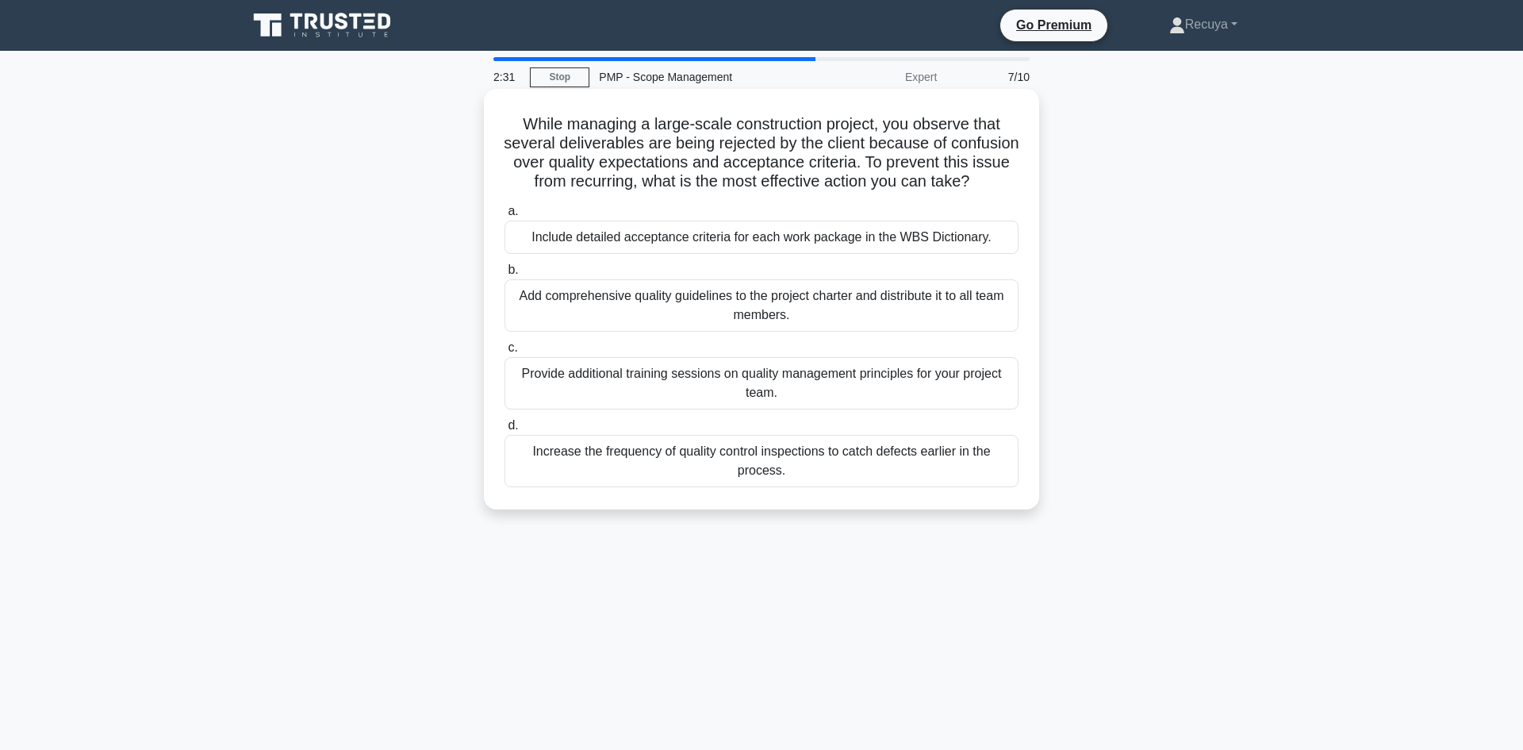
click at [596, 386] on div "Provide additional training sessions on quality management principles for your …" at bounding box center [762, 383] width 514 height 52
click at [505, 353] on input "c. Provide additional training sessions on quality management principles for yo…" at bounding box center [505, 348] width 0 height 10
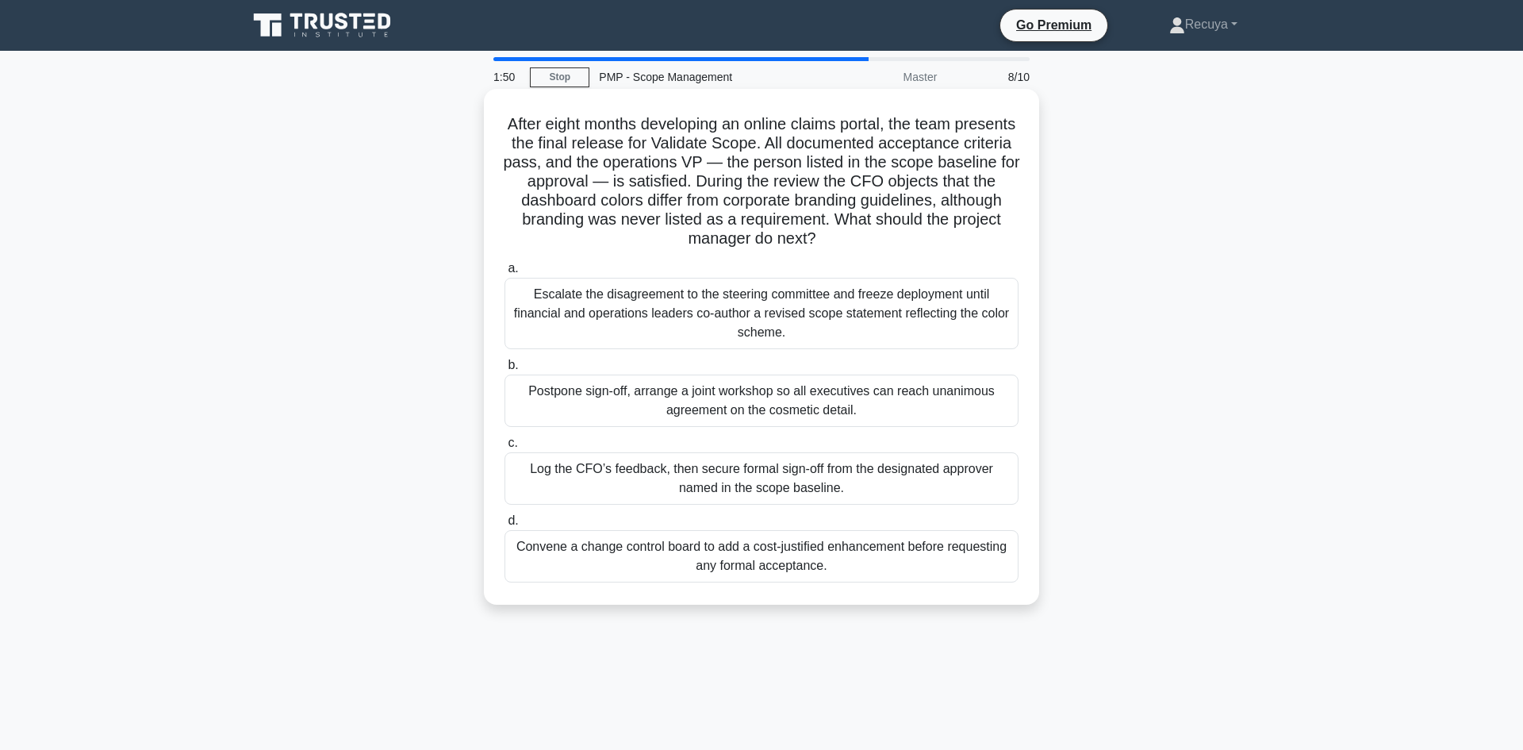
click at [636, 477] on div "Log the CFO’s feedback, then secure formal sign-off from the designated approve…" at bounding box center [762, 478] width 514 height 52
click at [505, 448] on input "c. Log the CFO’s feedback, then secure formal sign-off from the designated appr…" at bounding box center [505, 443] width 0 height 10
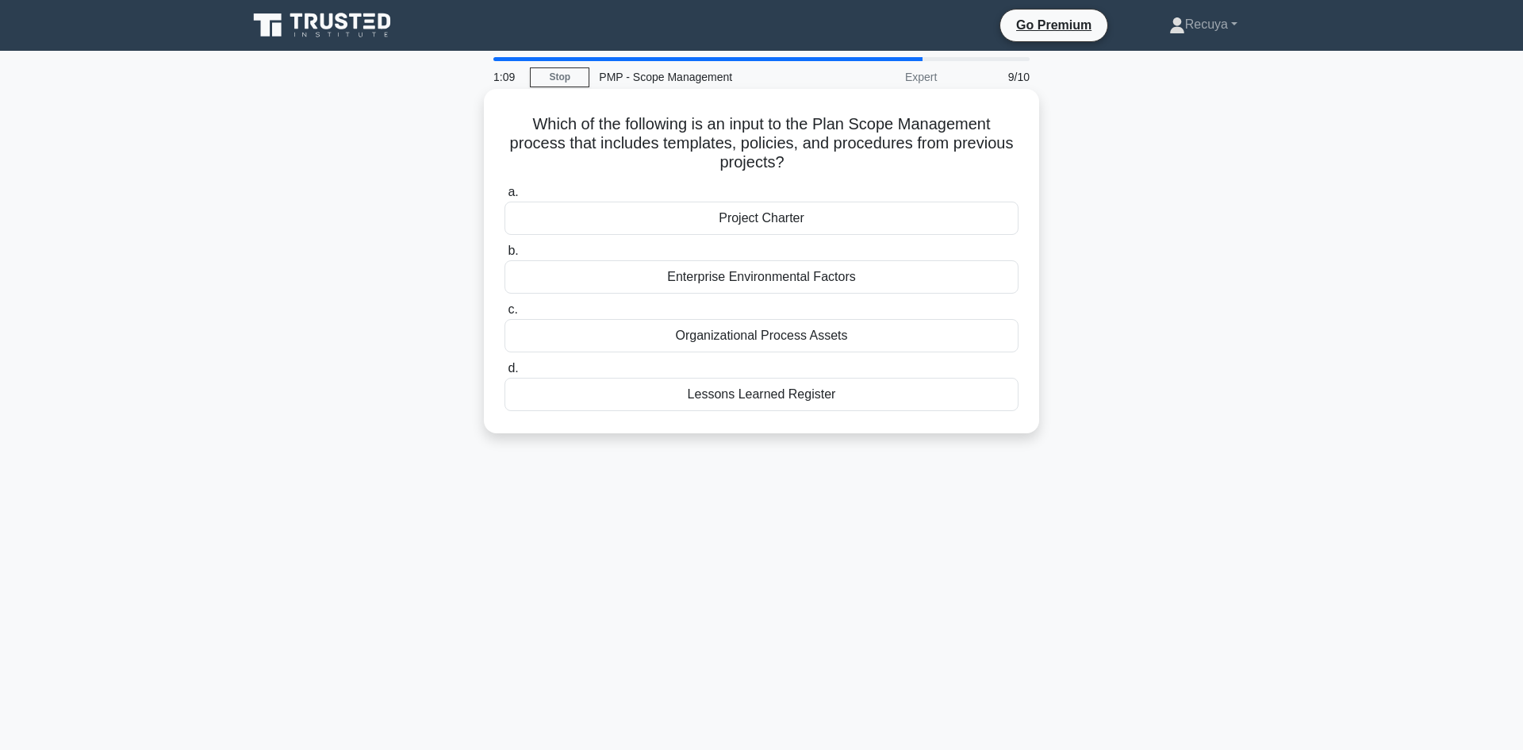
click at [715, 339] on div "Organizational Process Assets" at bounding box center [762, 335] width 514 height 33
click at [505, 315] on input "c. Organizational Process Assets" at bounding box center [505, 310] width 0 height 10
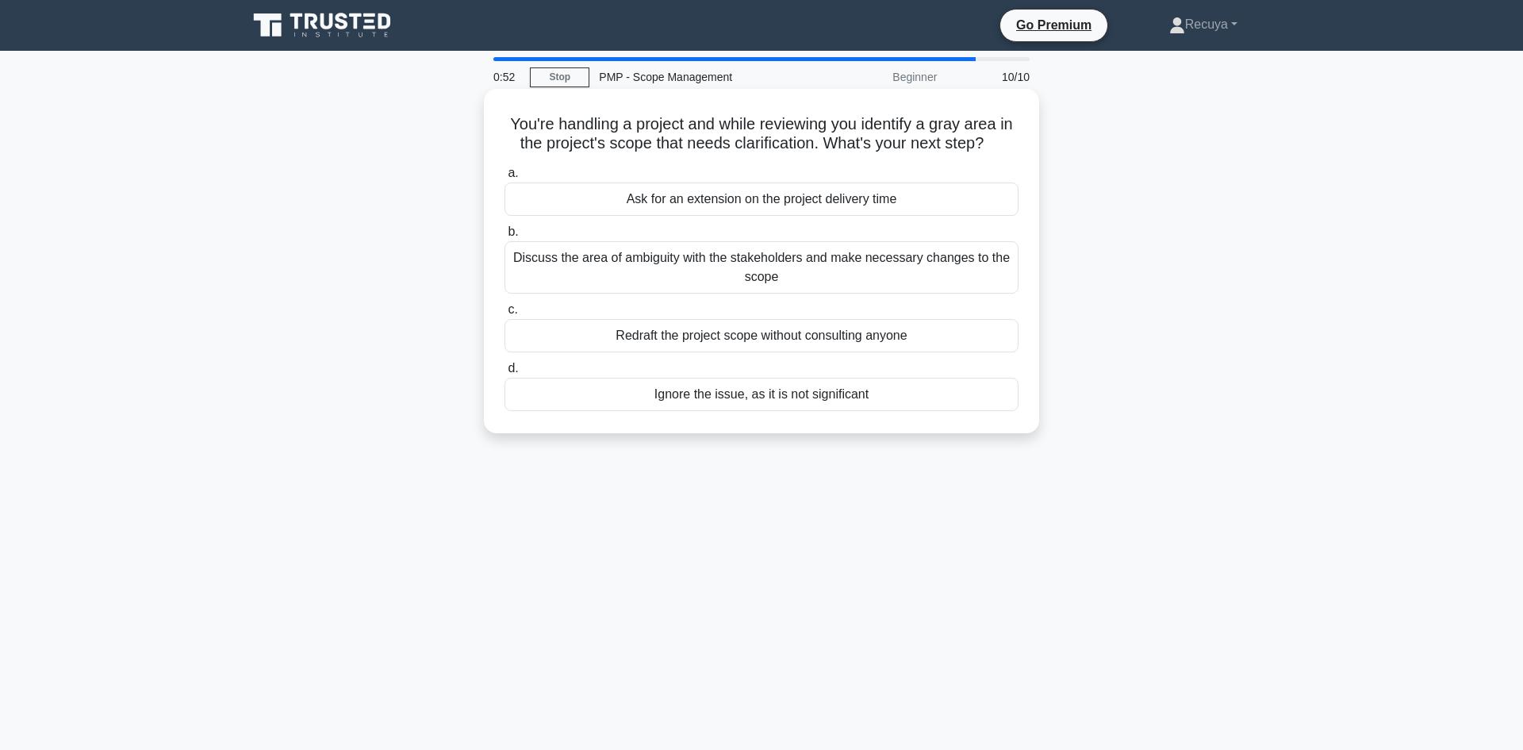
click at [698, 271] on div "Discuss the area of ambiguity with the stakeholders and make necessary changes …" at bounding box center [762, 267] width 514 height 52
click at [505, 237] on input "b. Discuss the area of ambiguity with the stakeholders and make necessary chang…" at bounding box center [505, 232] width 0 height 10
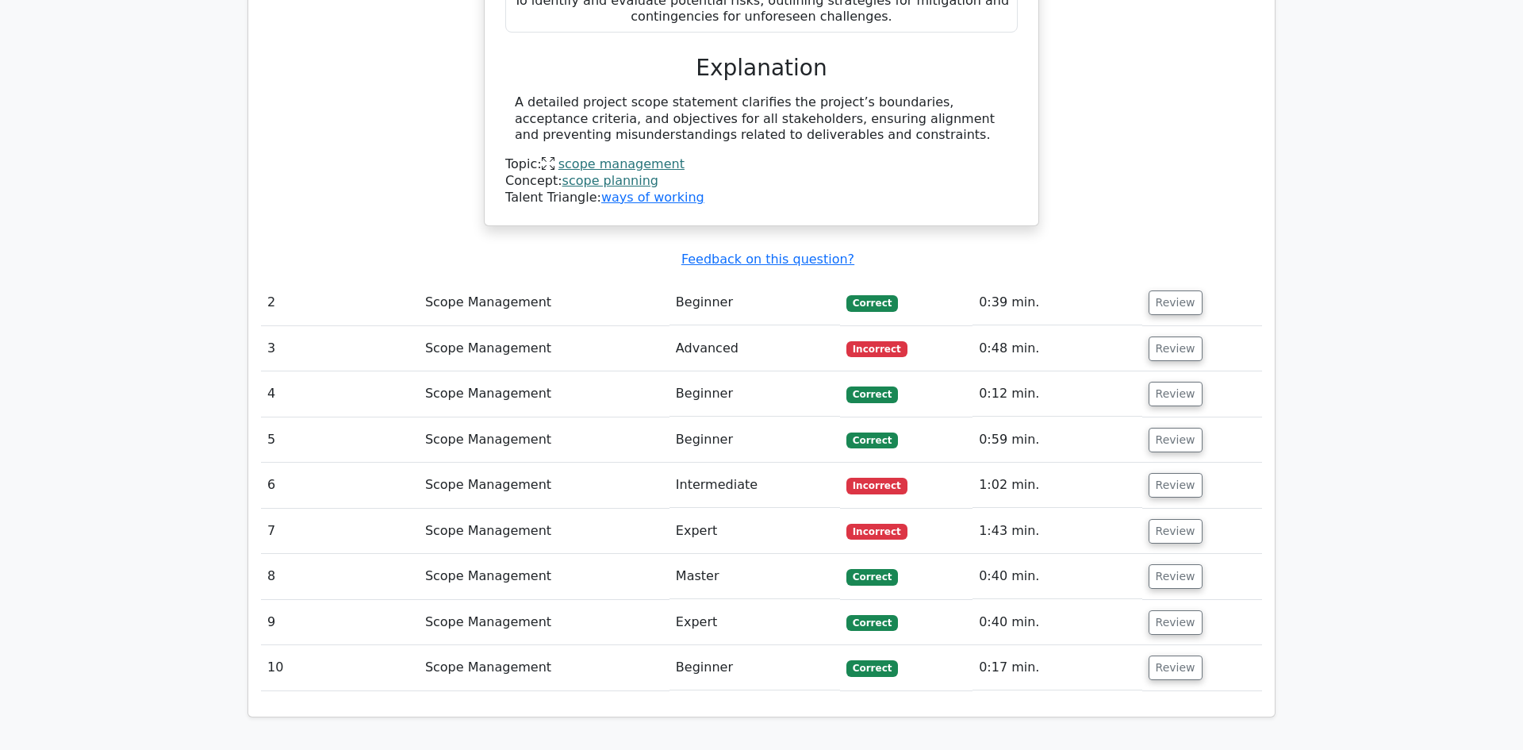
scroll to position [2000, 0]
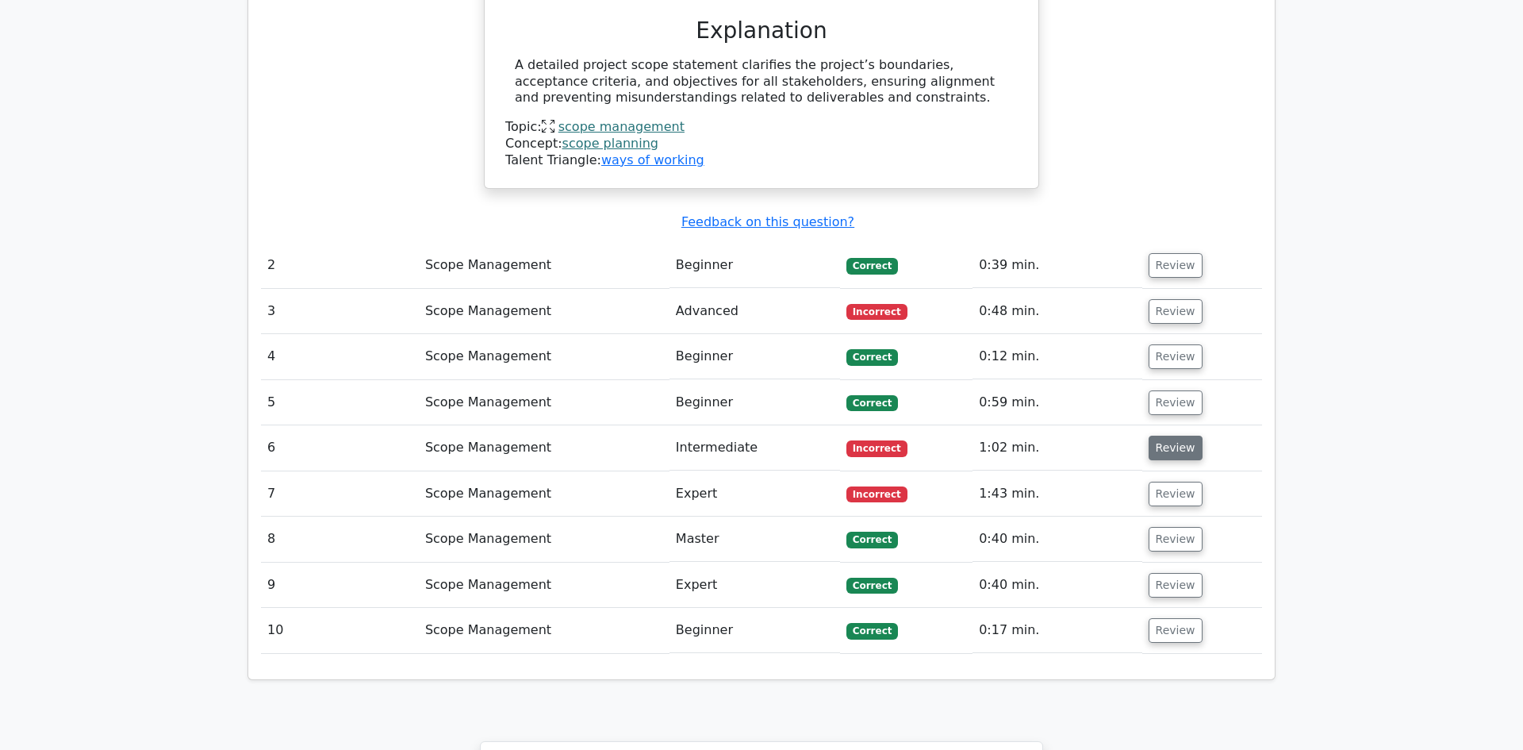
click at [1163, 436] on button "Review" at bounding box center [1176, 448] width 54 height 25
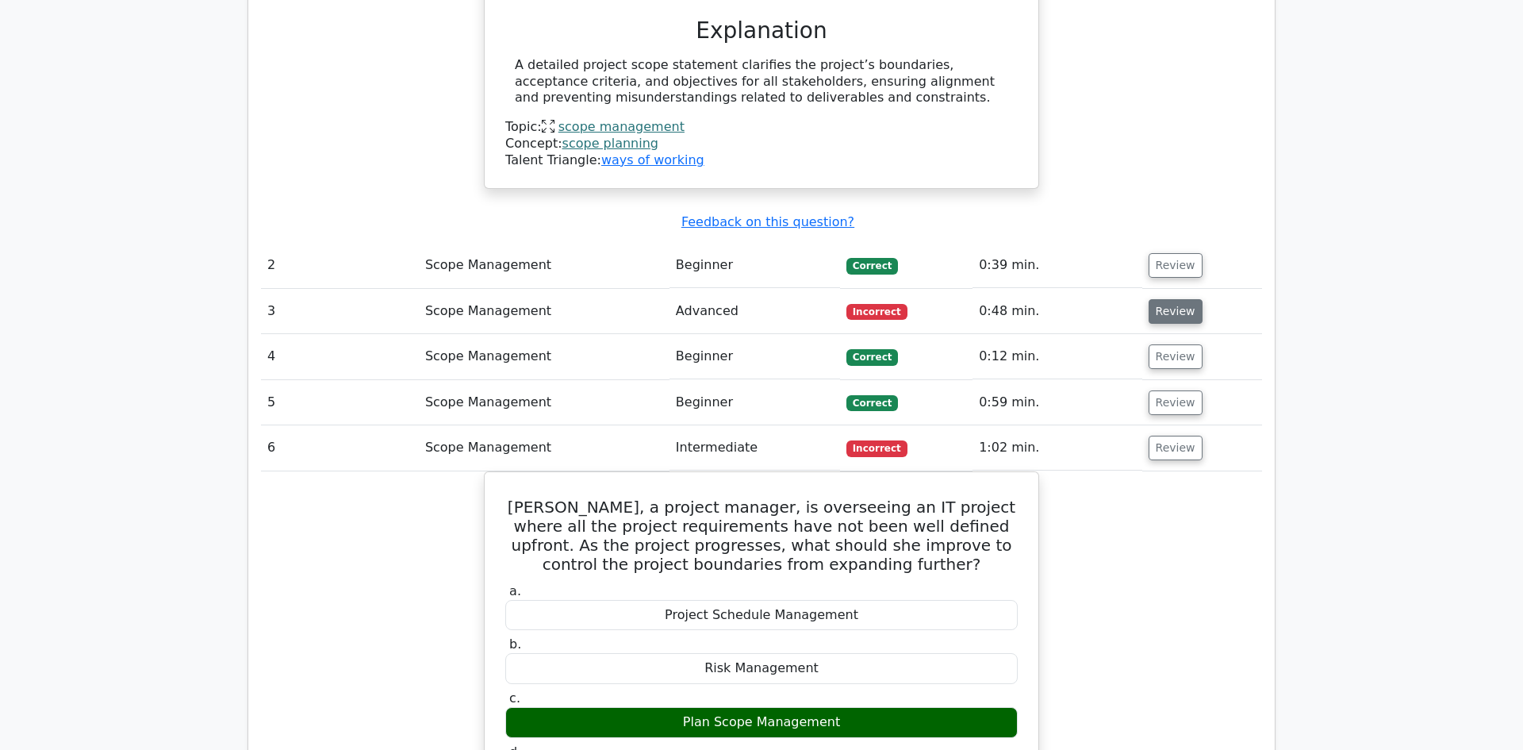
click at [1164, 299] on button "Review" at bounding box center [1176, 311] width 54 height 25
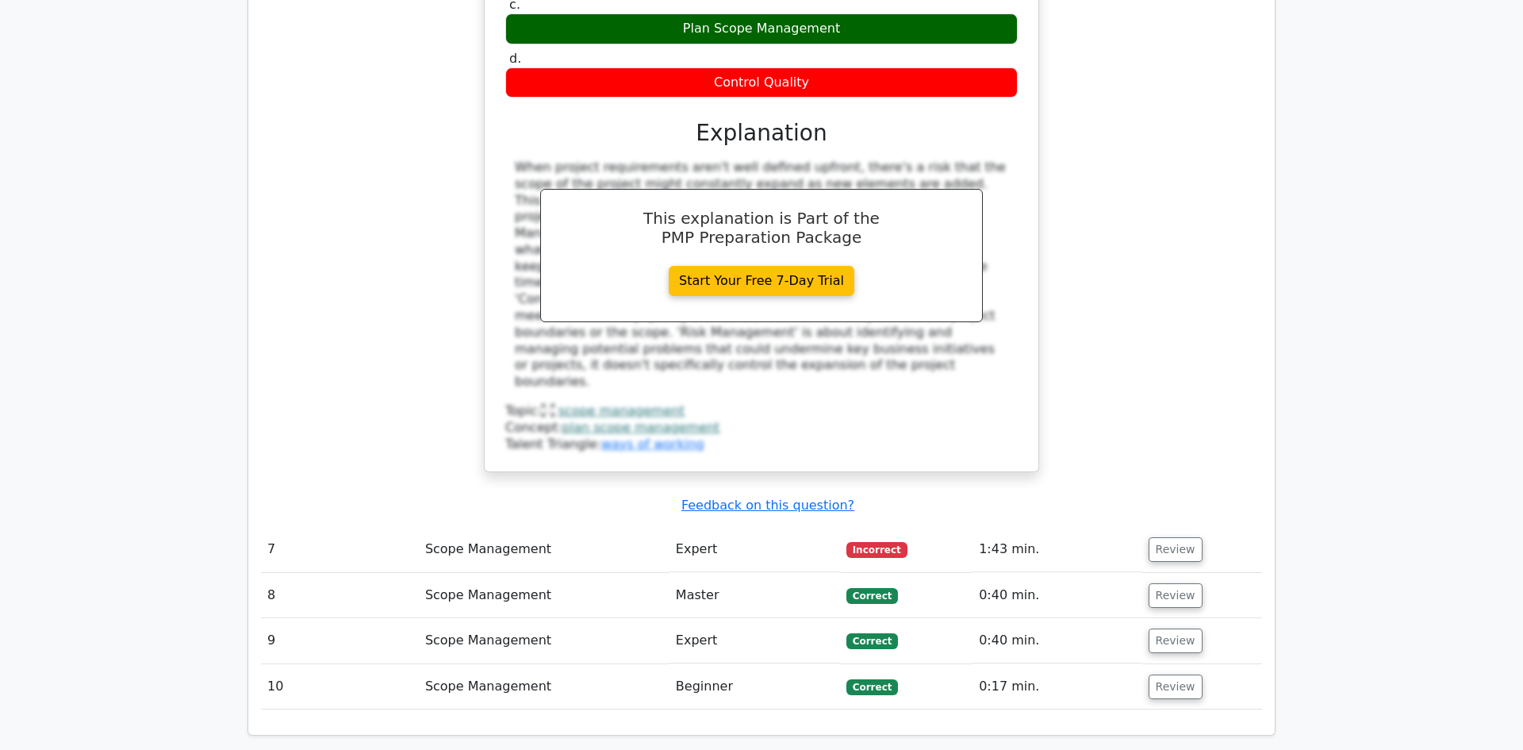
scroll to position [3650, 0]
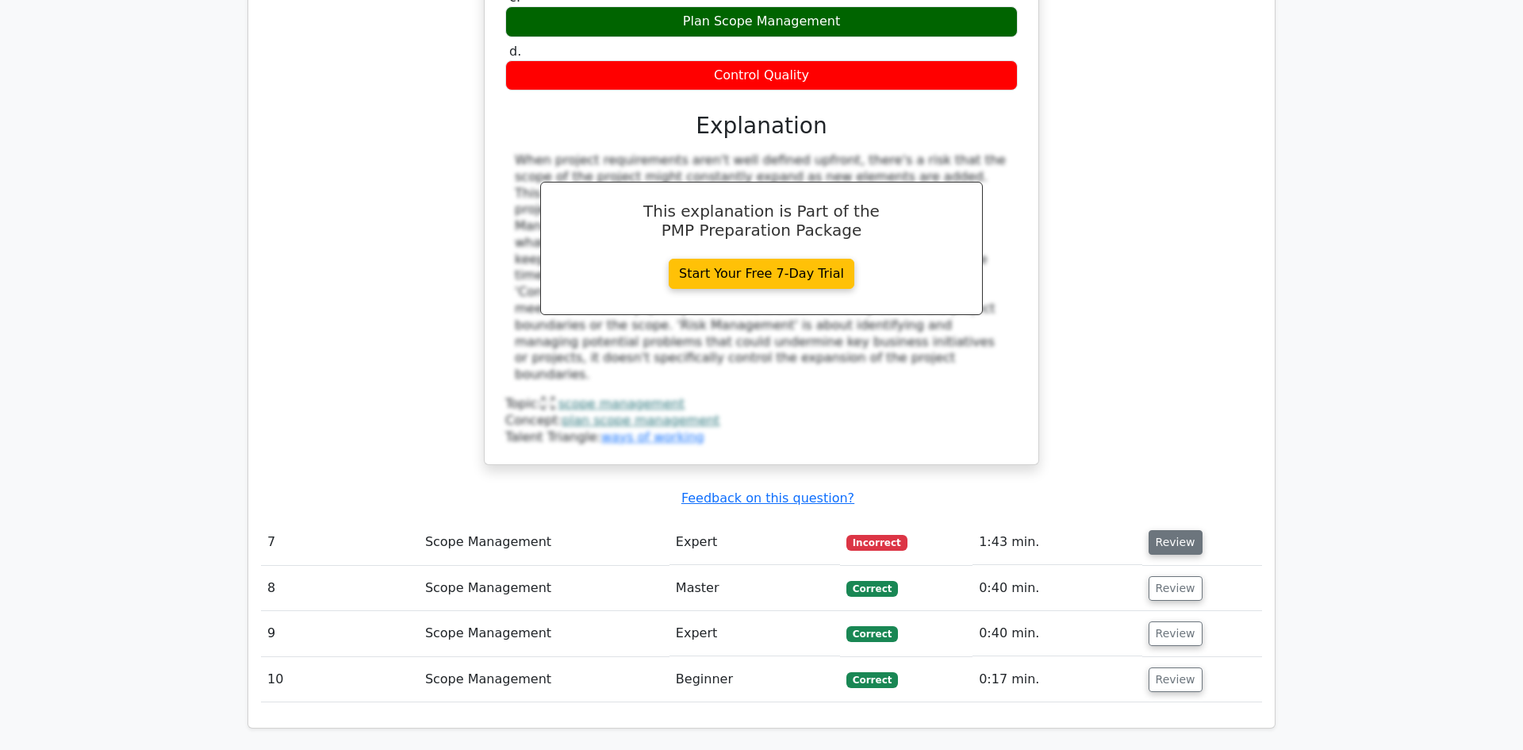
click at [1151, 530] on button "Review" at bounding box center [1176, 542] width 54 height 25
